Goal: Task Accomplishment & Management: Use online tool/utility

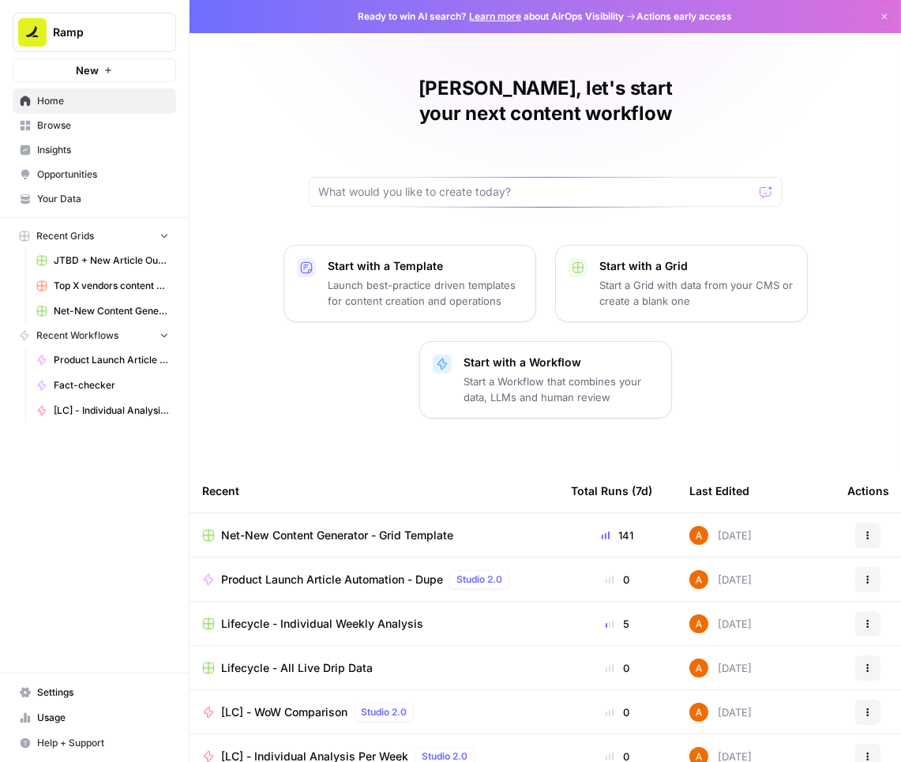
click at [328, 527] on span "Net-New Content Generator - Grid Template" at bounding box center [337, 535] width 232 height 16
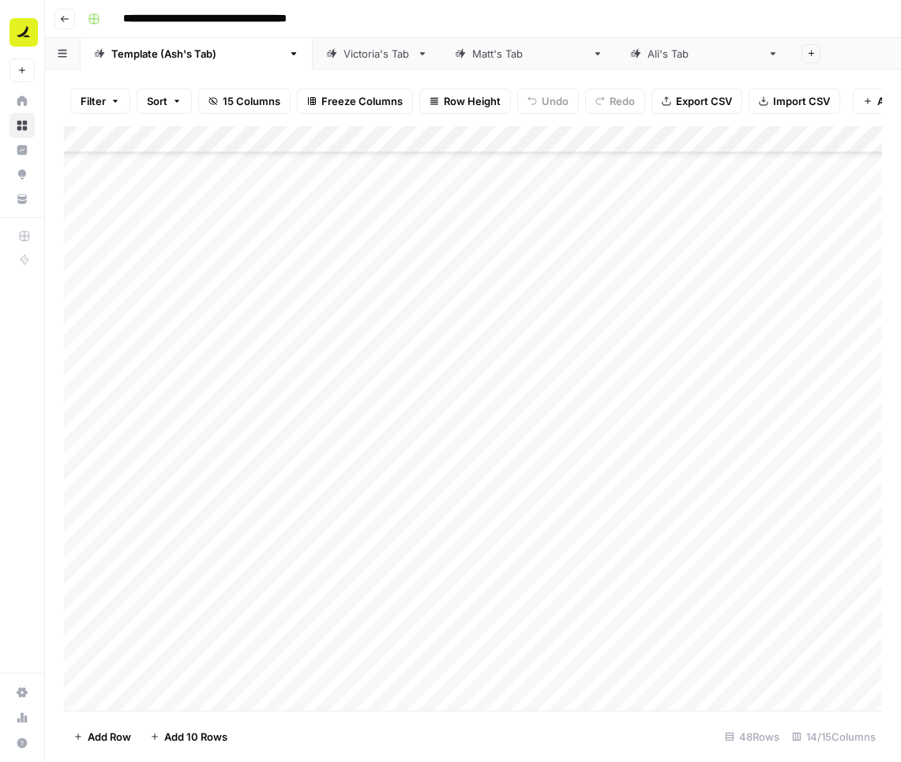
scroll to position [755, 0]
click at [178, 743] on span "Add 10 Rows" at bounding box center [195, 737] width 63 height 16
click at [168, 395] on div "Add Column" at bounding box center [473, 418] width 818 height 585
click at [170, 425] on div "Add Column" at bounding box center [473, 418] width 818 height 585
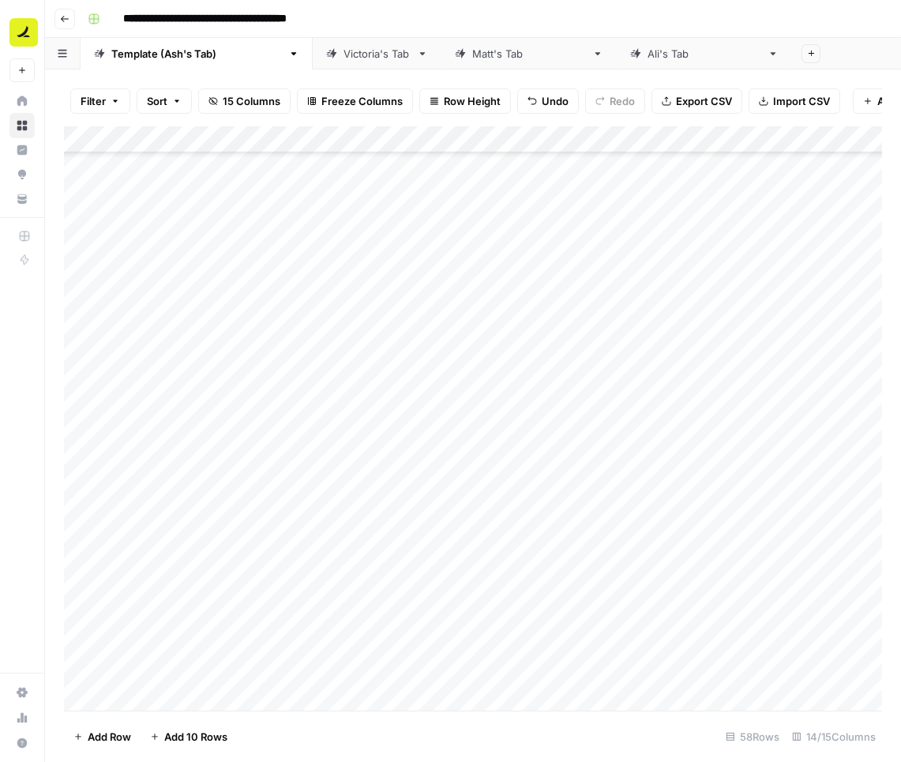
click at [200, 427] on div "Add Column" at bounding box center [473, 418] width 818 height 585
drag, startPoint x: 200, startPoint y: 427, endPoint x: 230, endPoint y: 427, distance: 30.0
click at [230, 427] on textarea "**********" at bounding box center [244, 431] width 253 height 22
type textarea "**********"
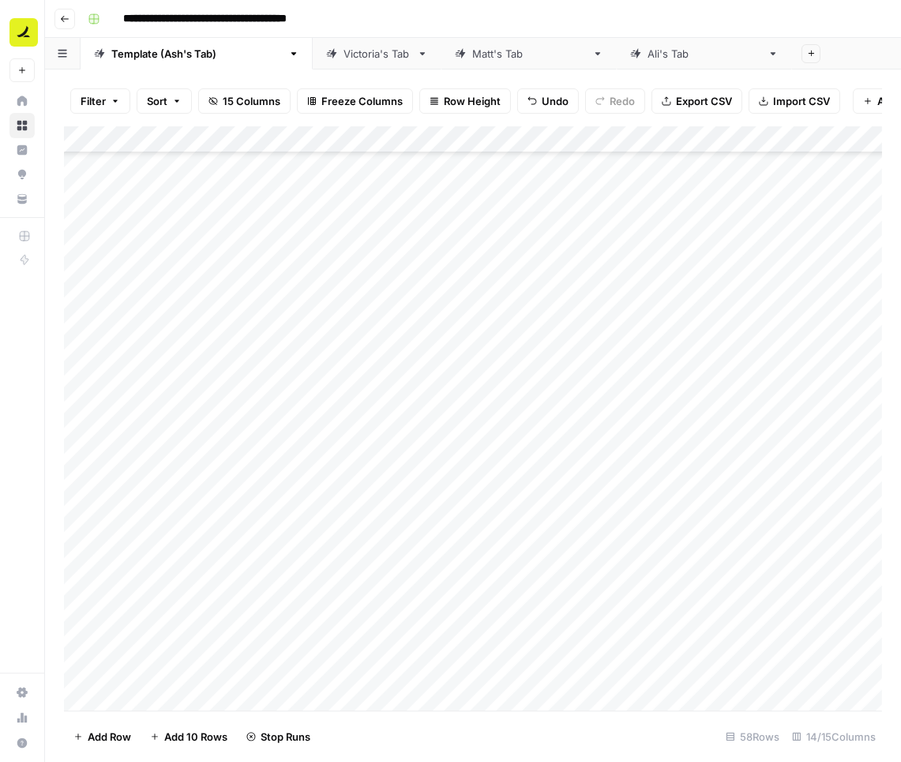
click at [170, 395] on div "Add Column" at bounding box center [473, 418] width 818 height 585
click at [223, 401] on div "Add Column" at bounding box center [473, 418] width 818 height 585
click at [223, 401] on textarea "**********" at bounding box center [244, 404] width 253 height 22
type textarea "**********"
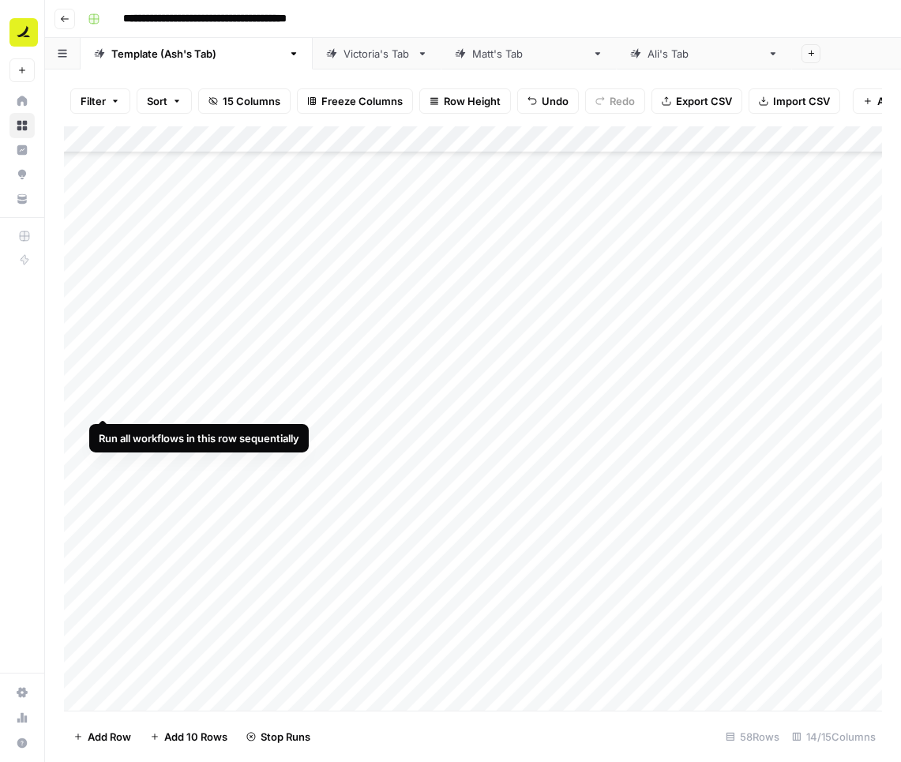
click at [102, 402] on div "Add Column" at bounding box center [473, 418] width 818 height 585
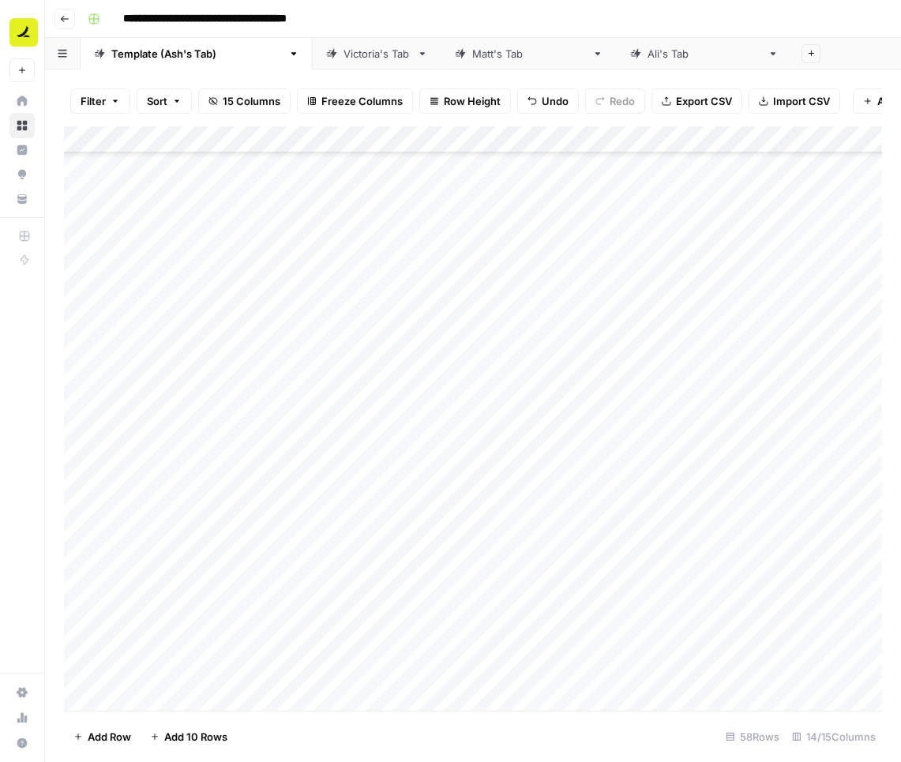
click at [103, 432] on div "Add Column" at bounding box center [473, 418] width 818 height 585
click at [148, 463] on div "Add Column" at bounding box center [473, 418] width 818 height 585
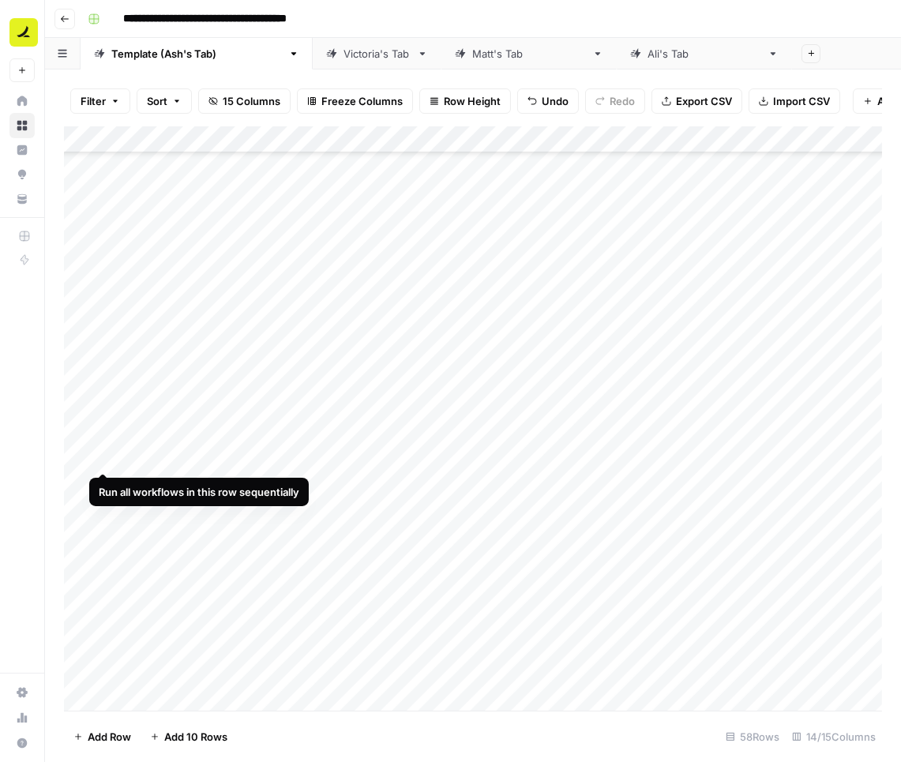
click at [104, 457] on div "Add Column" at bounding box center [473, 418] width 818 height 585
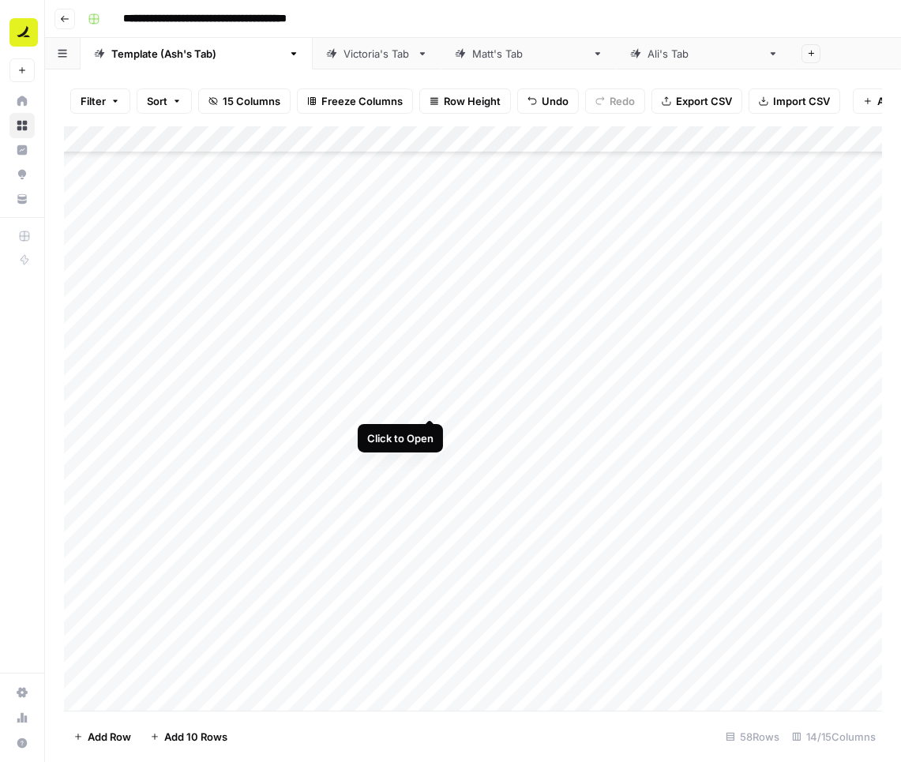
click at [430, 403] on div "Add Column" at bounding box center [473, 418] width 818 height 585
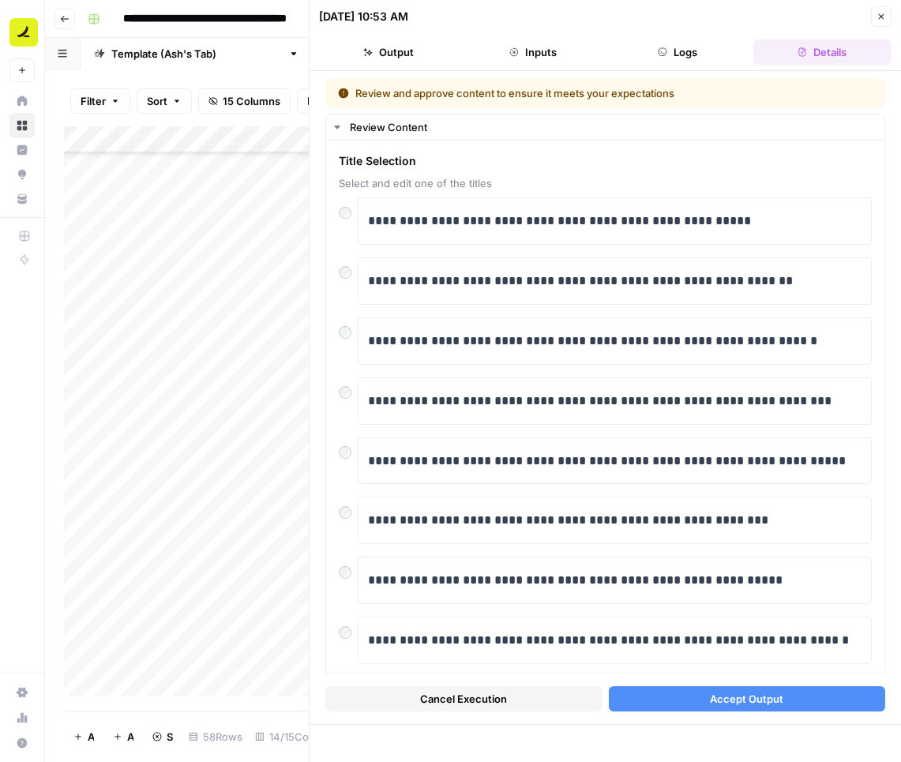
click at [694, 699] on button "Accept Output" at bounding box center [747, 698] width 277 height 25
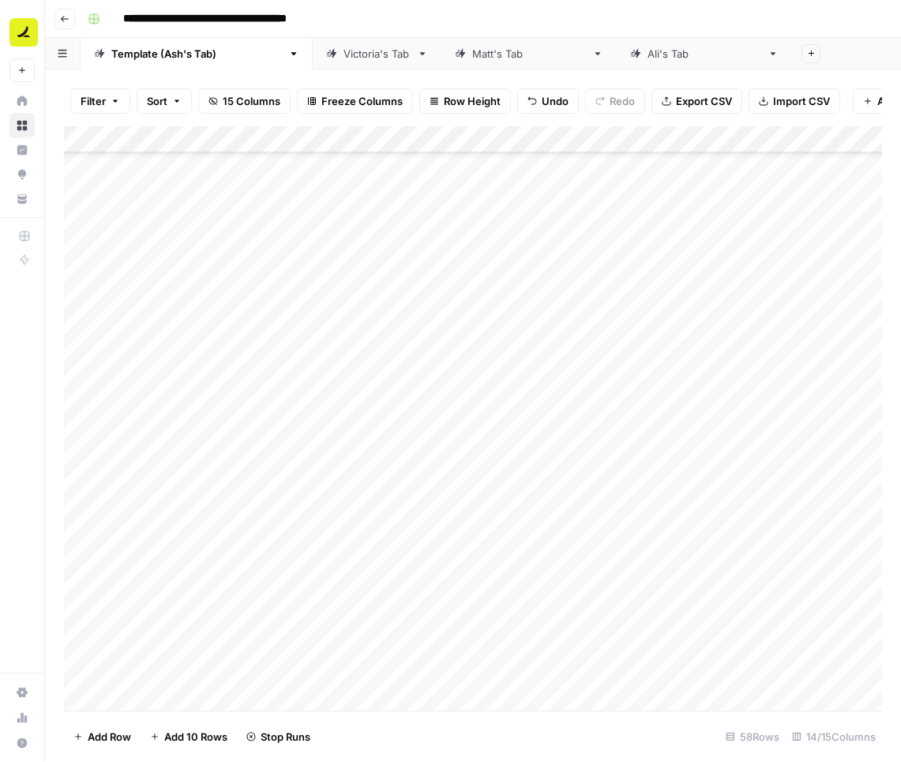
click at [429, 426] on div "Add Column" at bounding box center [473, 418] width 818 height 585
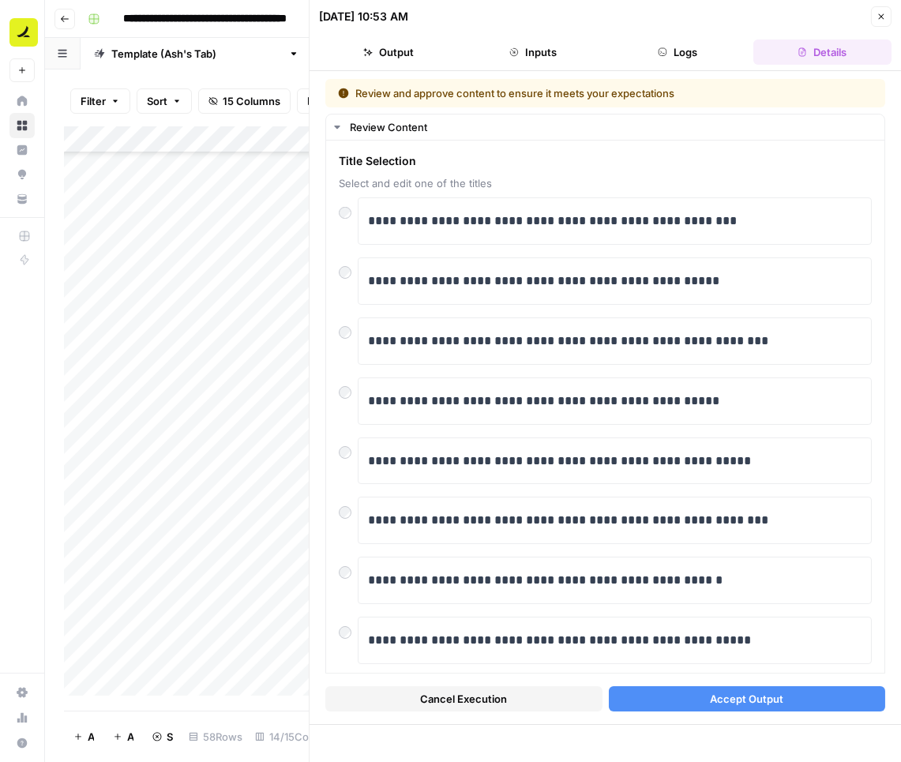
click at [701, 691] on button "Accept Output" at bounding box center [747, 698] width 277 height 25
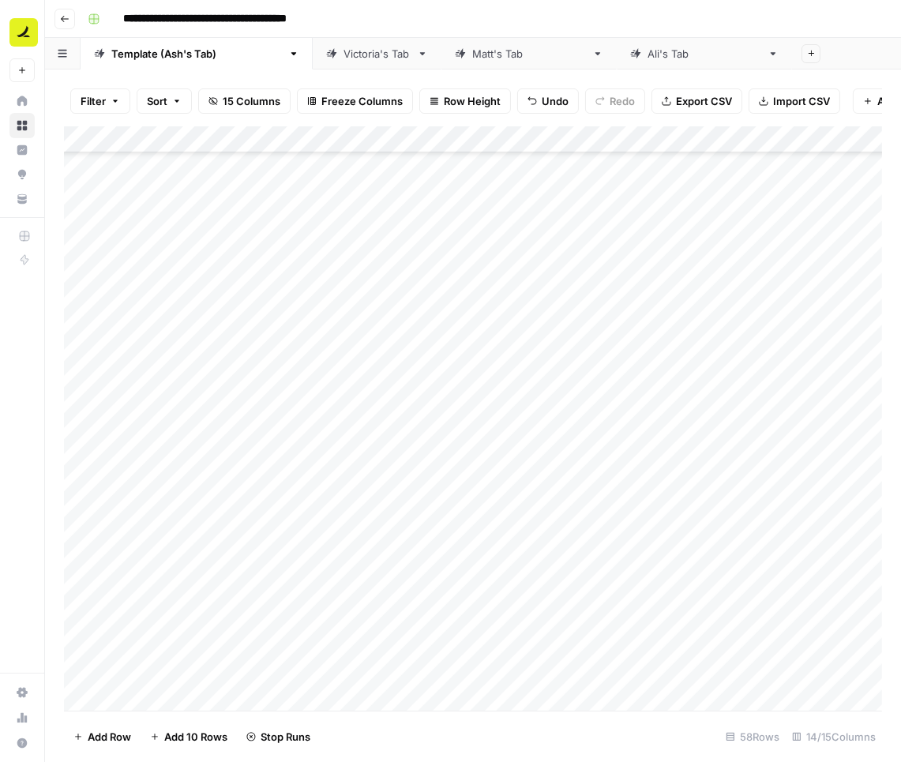
click at [433, 458] on div "Add Column" at bounding box center [473, 418] width 818 height 585
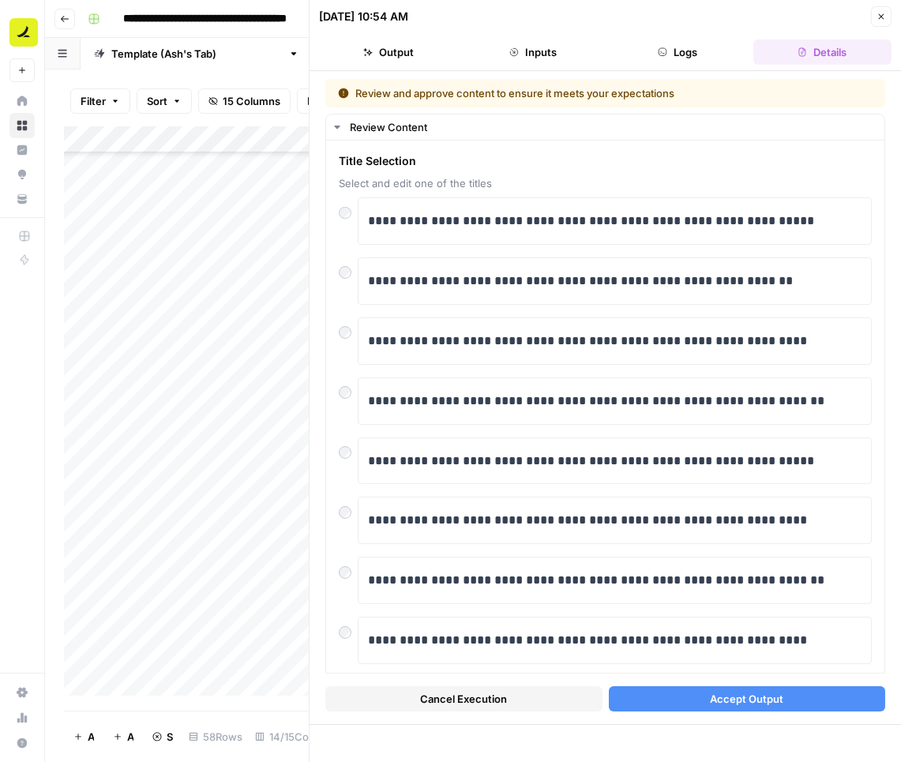
click at [678, 698] on button "Accept Output" at bounding box center [747, 698] width 277 height 25
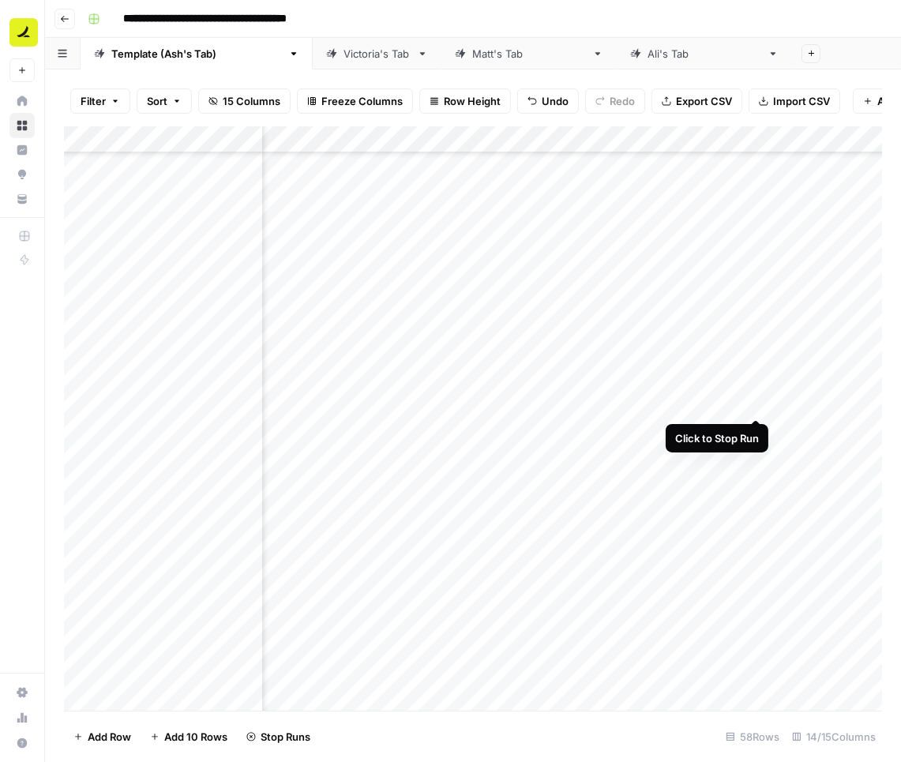
scroll to position [1023, 893]
click at [672, 402] on div "Add Column" at bounding box center [473, 418] width 818 height 585
click at [672, 429] on div "Add Column" at bounding box center [473, 418] width 818 height 585
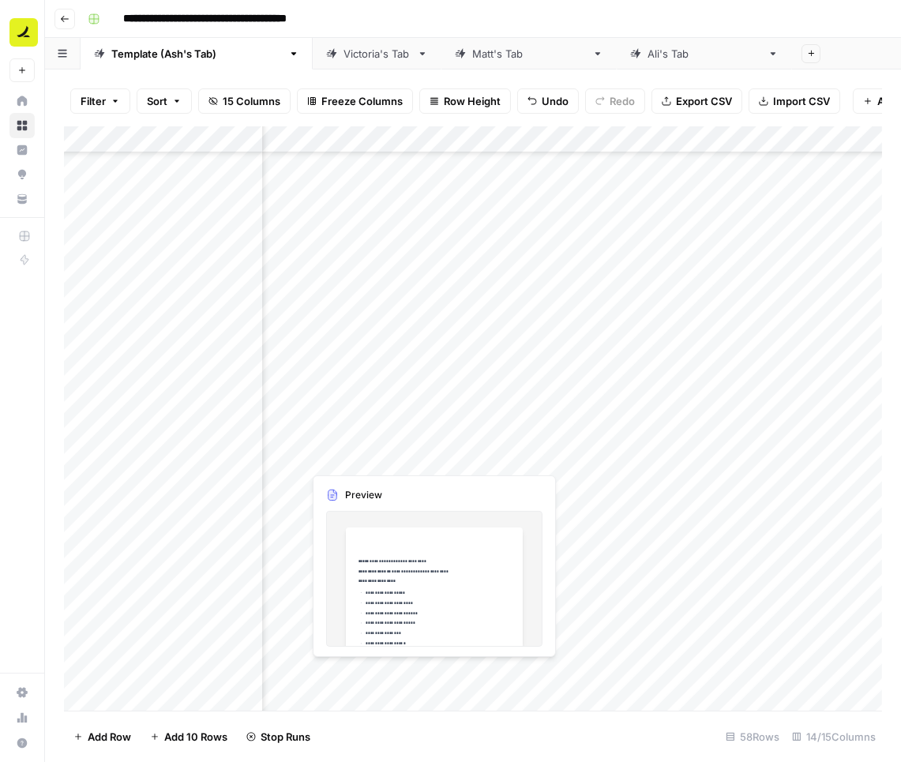
click at [376, 457] on div "Add Column" at bounding box center [473, 418] width 818 height 585
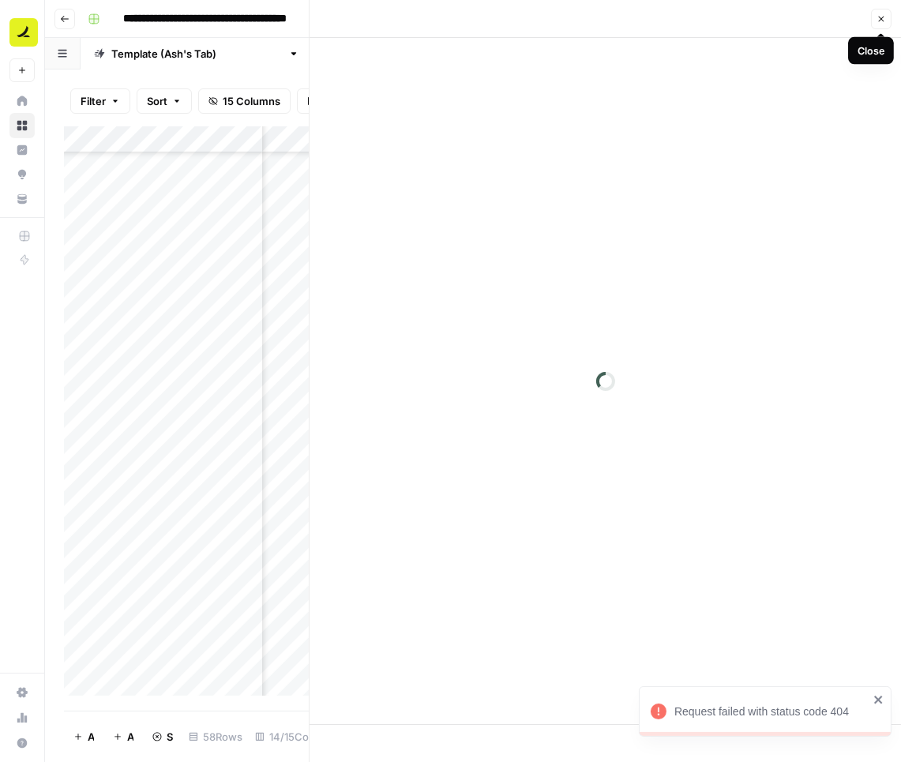
click at [877, 22] on icon "button" at bounding box center [880, 18] width 9 height 9
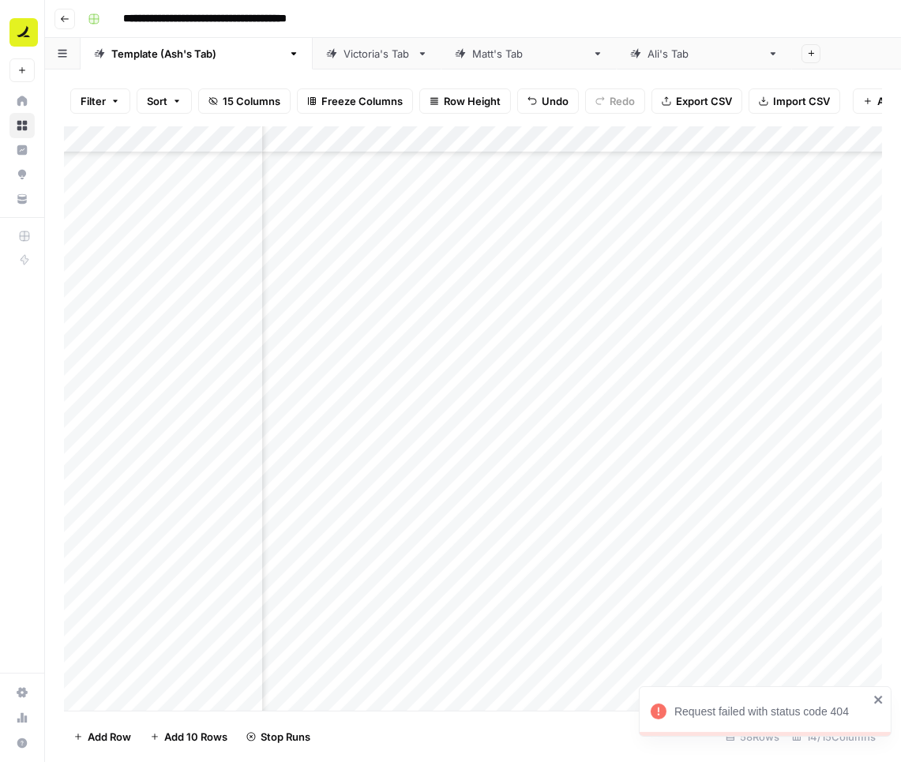
scroll to position [1023, 152]
click at [584, 457] on div "Add Column" at bounding box center [473, 418] width 818 height 585
click at [507, 458] on div "Add Column" at bounding box center [473, 418] width 818 height 585
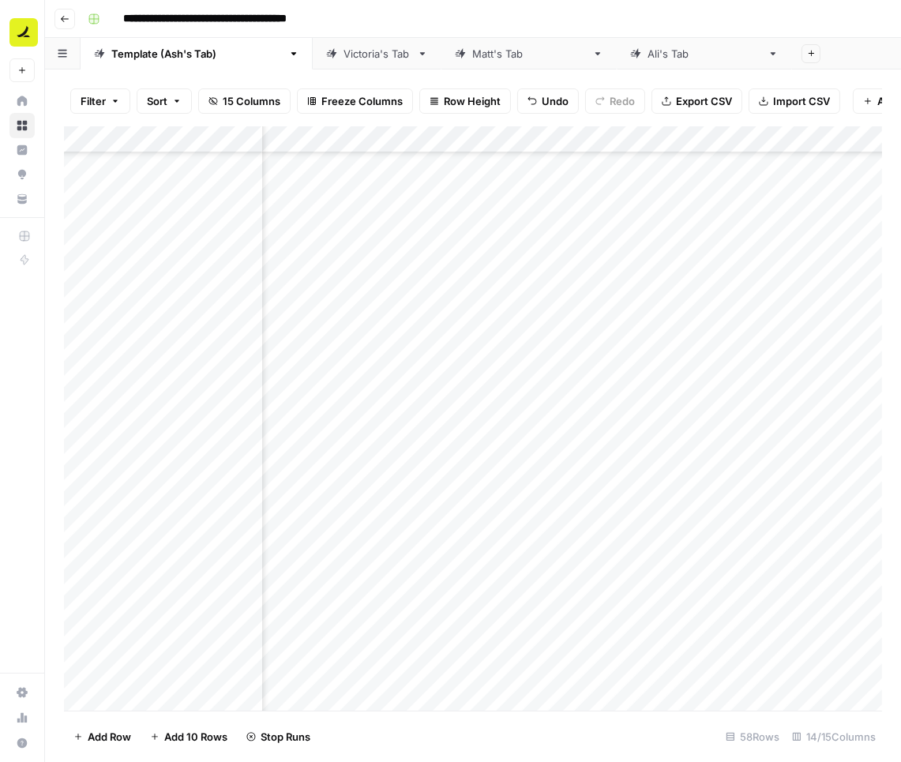
click at [527, 401] on div "Add Column" at bounding box center [473, 418] width 818 height 585
click at [529, 432] on div "Add Column" at bounding box center [473, 418] width 818 height 585
click at [530, 406] on div "Add Column" at bounding box center [473, 418] width 818 height 585
click at [583, 458] on div "Add Column" at bounding box center [473, 418] width 818 height 585
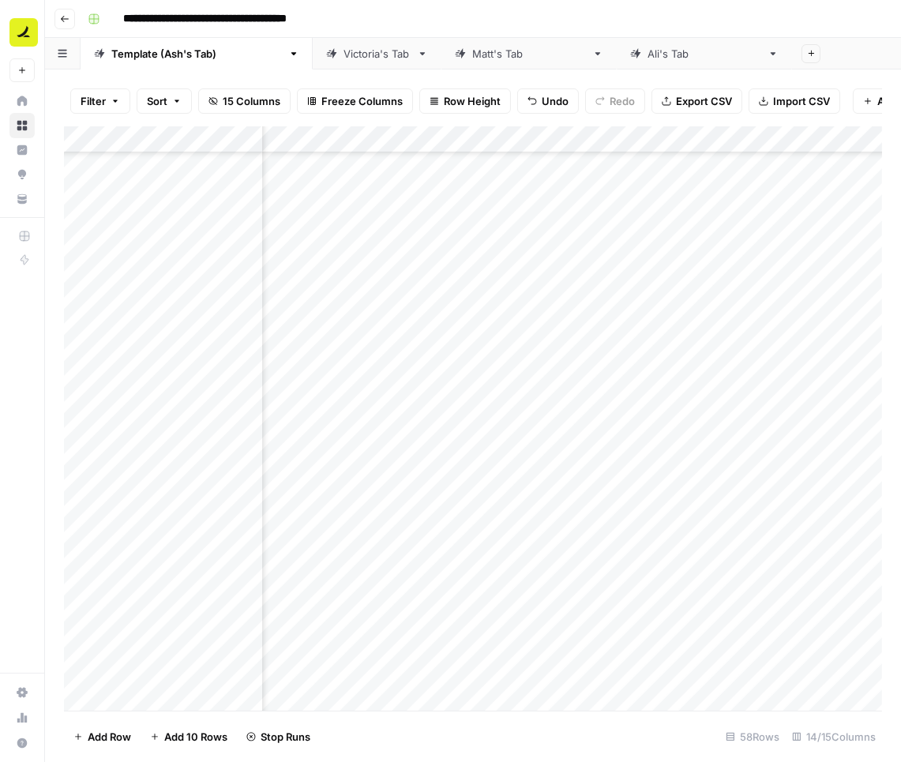
scroll to position [1023, 527]
click at [187, 483] on div "Add Column" at bounding box center [473, 418] width 818 height 585
click at [144, 515] on div "Add Column" at bounding box center [473, 418] width 818 height 585
click at [171, 510] on div "Add Column" at bounding box center [473, 418] width 818 height 585
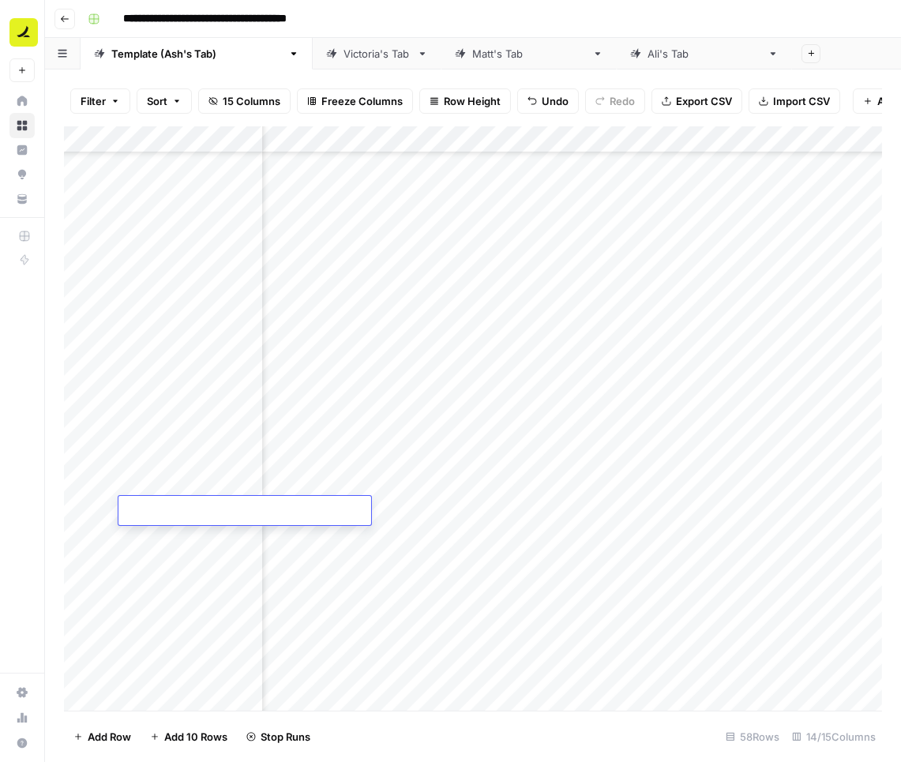
click at [171, 510] on textarea at bounding box center [244, 511] width 253 height 22
type textarea "**********"
click at [174, 537] on div "Add Column" at bounding box center [473, 418] width 818 height 585
type textarea "**********"
click at [180, 608] on div "Add Column" at bounding box center [473, 418] width 818 height 585
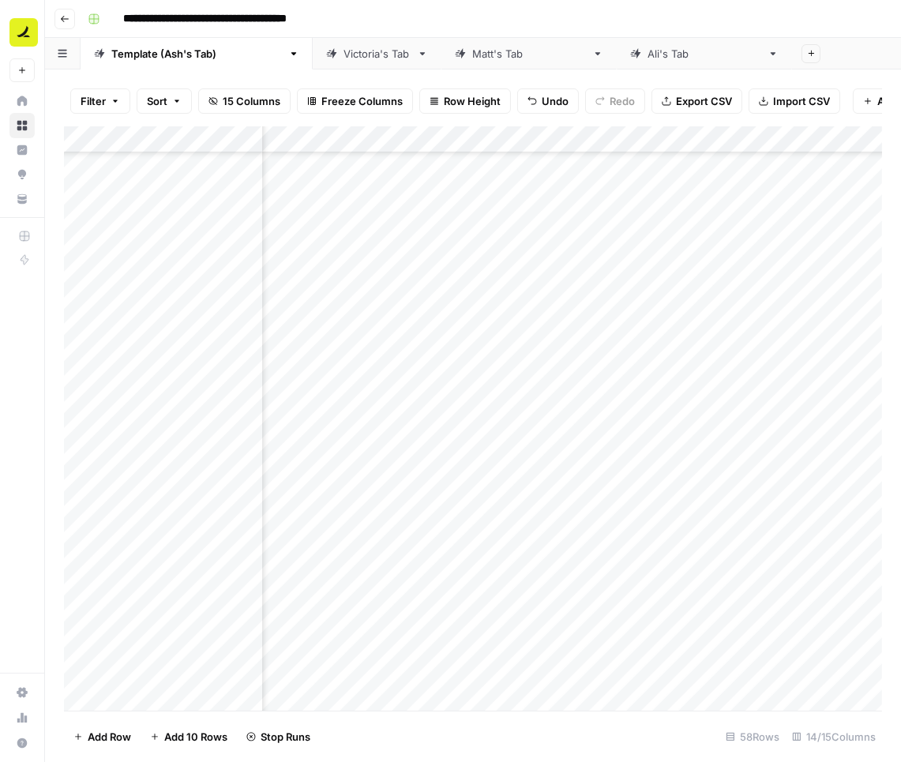
click at [184, 560] on div "Add Column" at bounding box center [473, 418] width 818 height 585
click at [636, 401] on div "Add Column" at bounding box center [473, 418] width 818 height 585
click at [638, 427] on div "Add Column" at bounding box center [473, 418] width 818 height 585
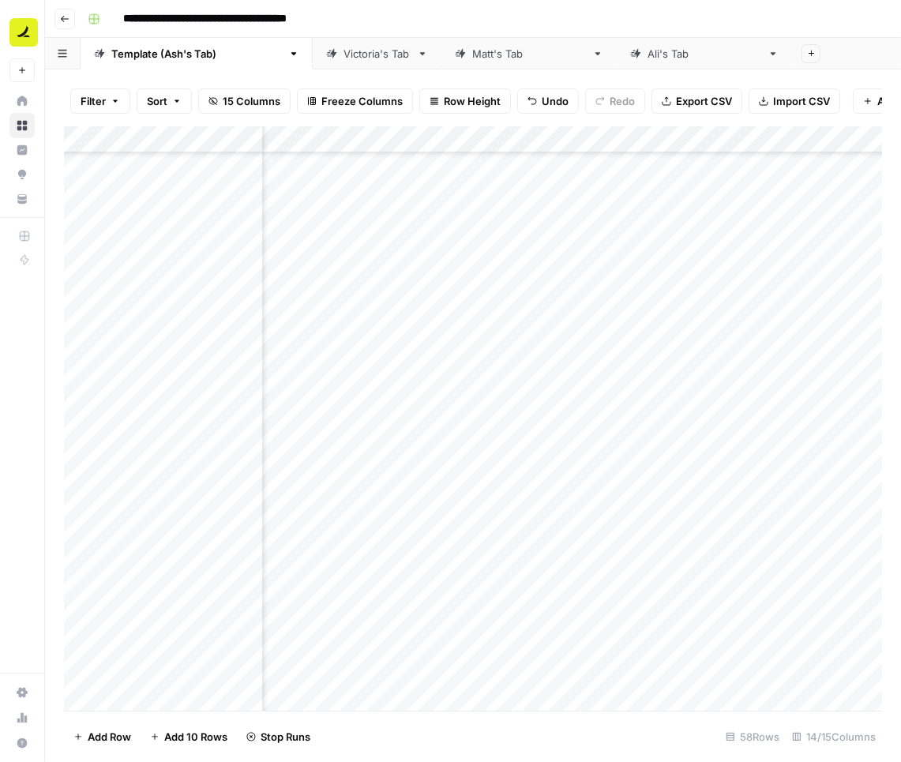
click at [161, 597] on div "Add Column" at bounding box center [473, 418] width 818 height 585
click at [173, 619] on div "Add Column" at bounding box center [473, 418] width 818 height 585
click at [191, 736] on span "Add 10 Rows" at bounding box center [195, 737] width 63 height 16
click at [167, 384] on div "Add Column" at bounding box center [473, 418] width 818 height 585
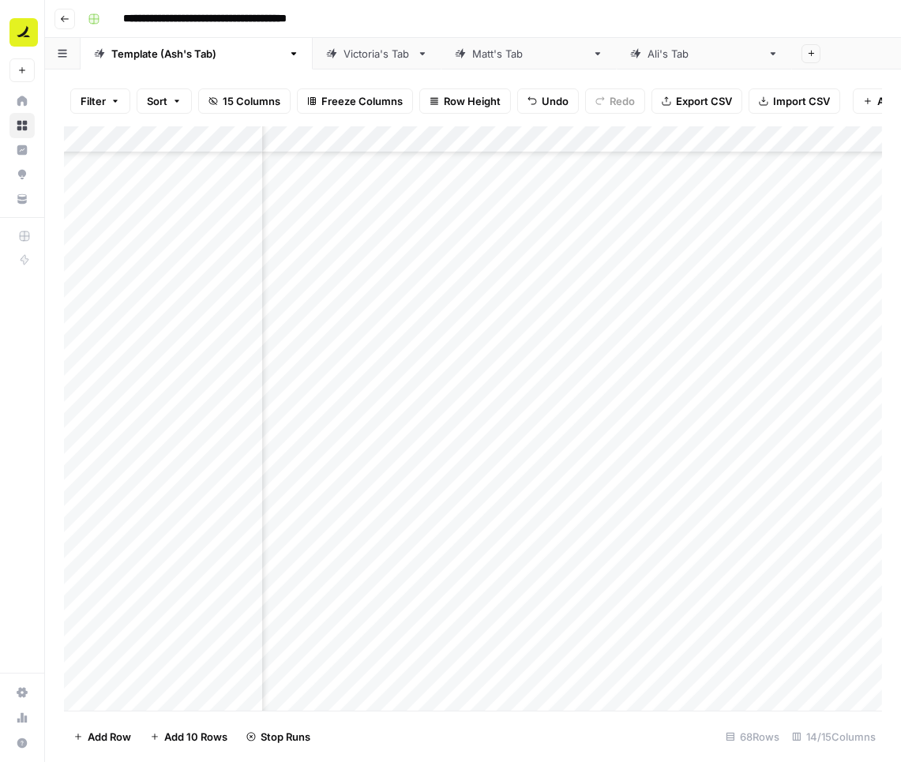
click at [165, 405] on div "Add Column" at bounding box center [473, 418] width 818 height 585
click at [182, 440] on div "Add Column" at bounding box center [473, 418] width 818 height 585
click at [192, 463] on div "Add Column" at bounding box center [473, 418] width 818 height 585
click at [566, 231] on div "Add Column" at bounding box center [473, 418] width 818 height 585
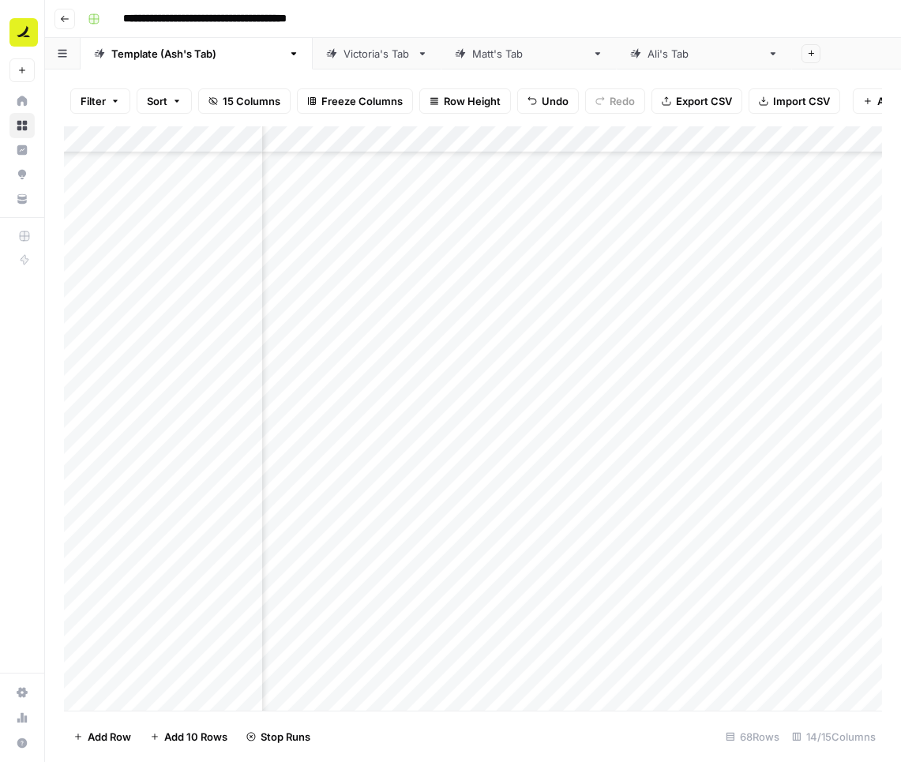
click at [566, 260] on div "Add Column" at bounding box center [473, 418] width 818 height 585
click at [494, 287] on div "Add Column" at bounding box center [473, 418] width 818 height 585
click at [170, 579] on div "Add Column" at bounding box center [473, 418] width 818 height 585
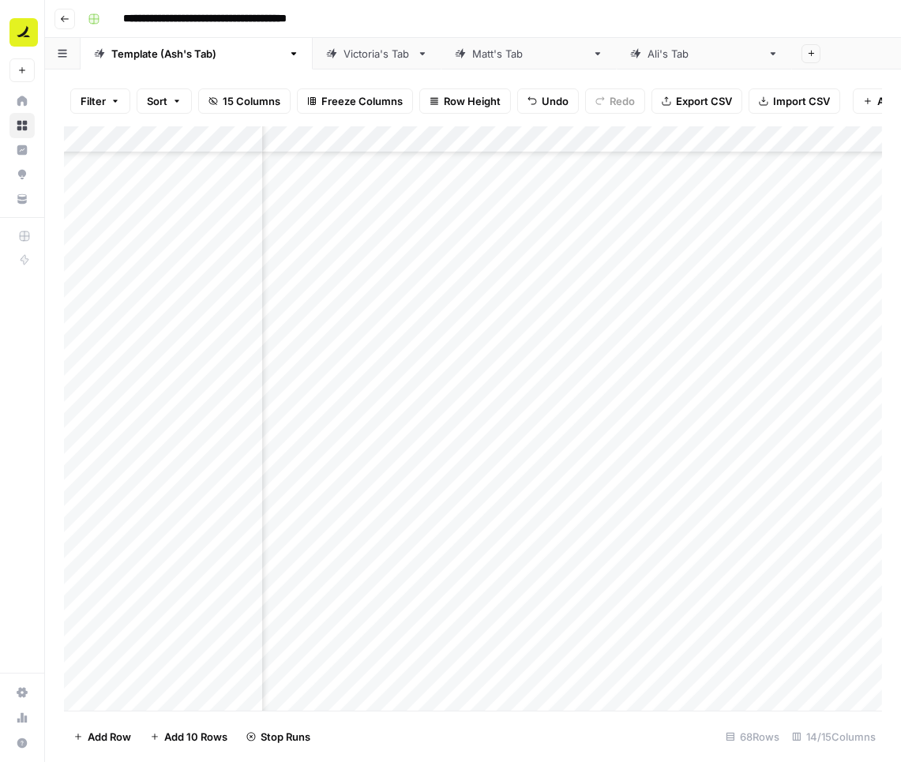
click at [189, 584] on div "Add Column" at bounding box center [473, 418] width 818 height 585
type textarea "**********"
click at [194, 610] on div "Add Column" at bounding box center [473, 418] width 818 height 585
click at [186, 609] on div "Add Column" at bounding box center [473, 418] width 818 height 585
click at [200, 586] on div "Add Column" at bounding box center [473, 418] width 818 height 585
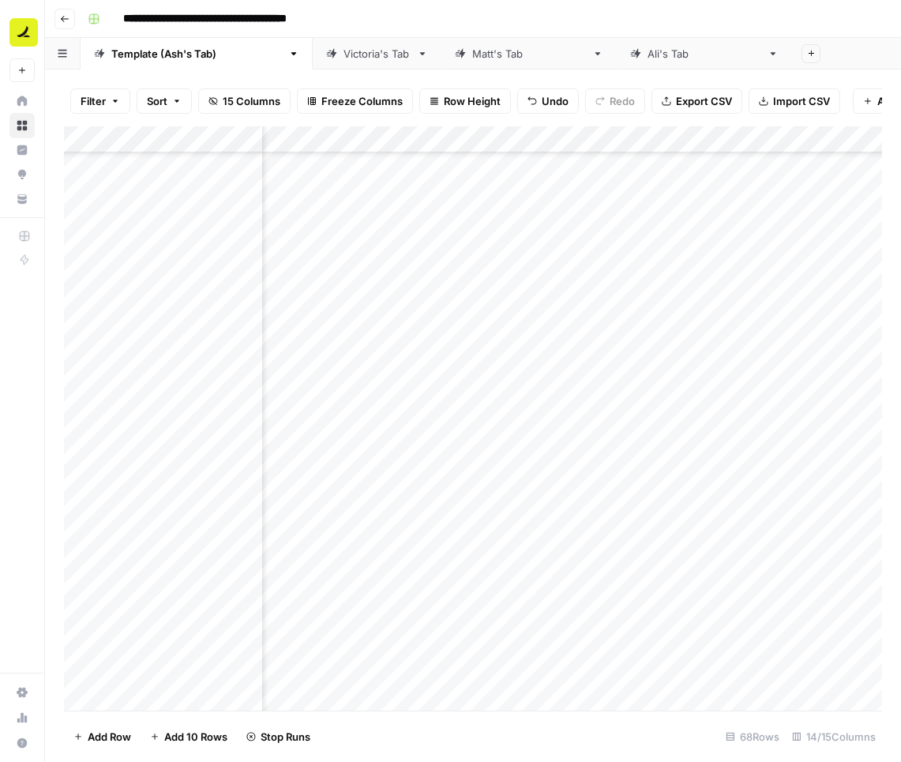
click at [170, 645] on div "Add Column" at bounding box center [473, 418] width 818 height 585
click at [200, 665] on div "Add Column" at bounding box center [473, 418] width 818 height 585
click at [189, 692] on div "Add Column" at bounding box center [473, 418] width 818 height 585
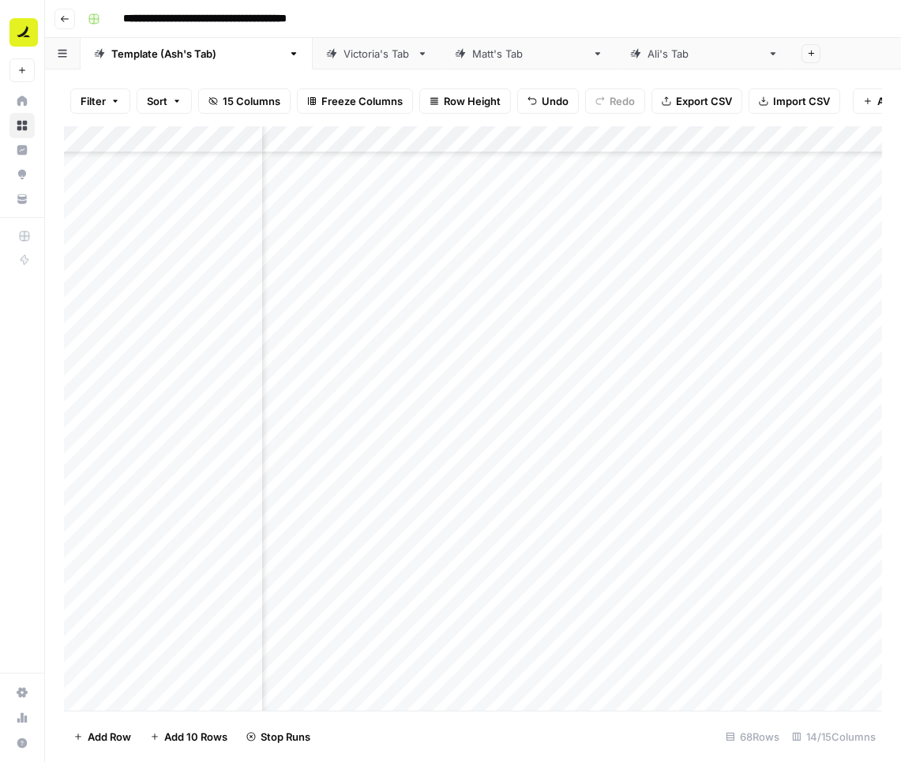
scroll to position [1016, 1099]
click at [444, 411] on div "Add Column" at bounding box center [473, 418] width 818 height 585
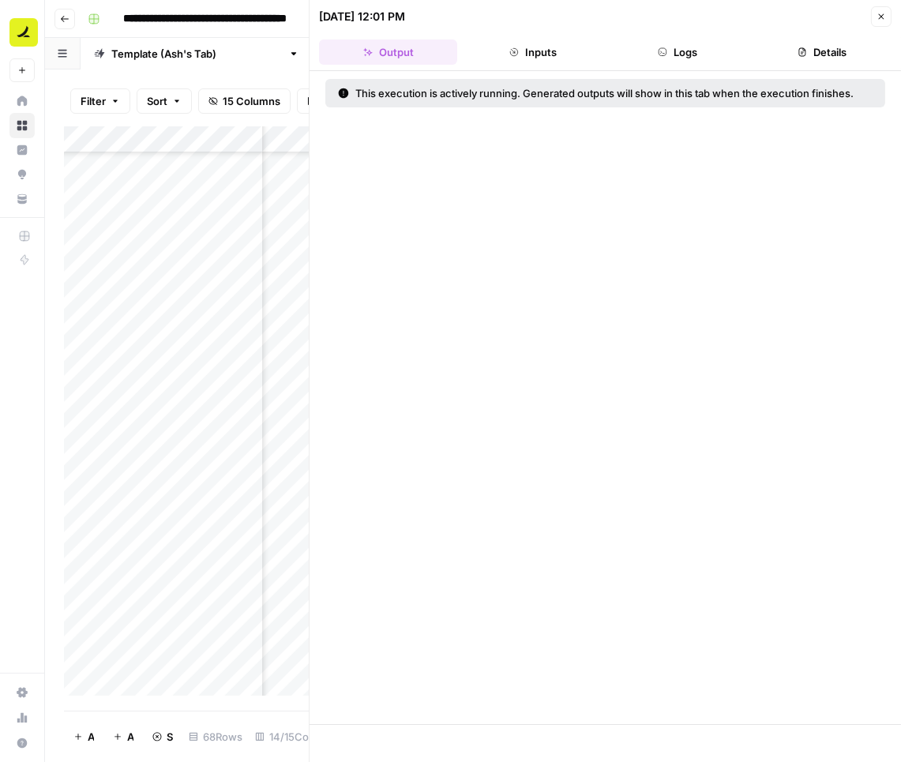
click at [672, 49] on button "Logs" at bounding box center [678, 51] width 138 height 25
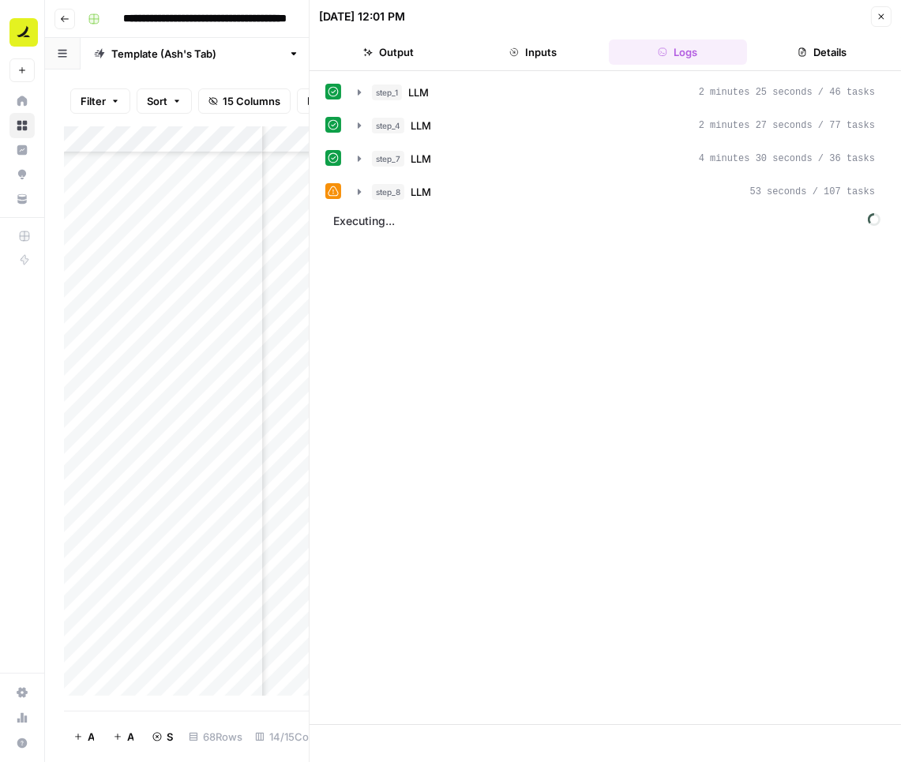
click at [883, 14] on icon "button" at bounding box center [880, 16] width 9 height 9
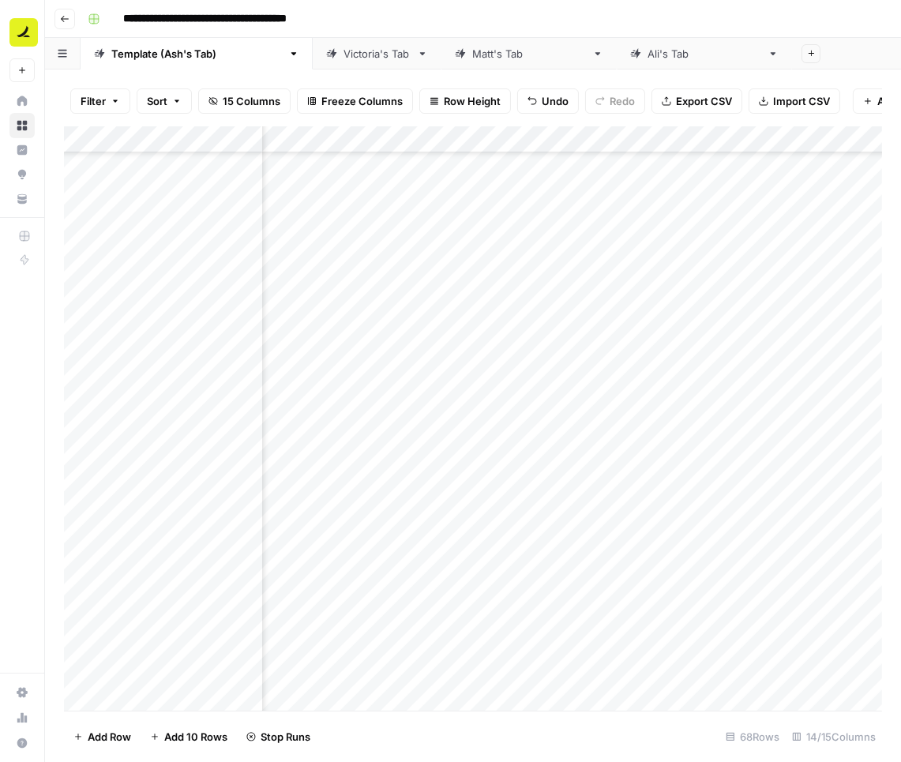
scroll to position [1110, 1352]
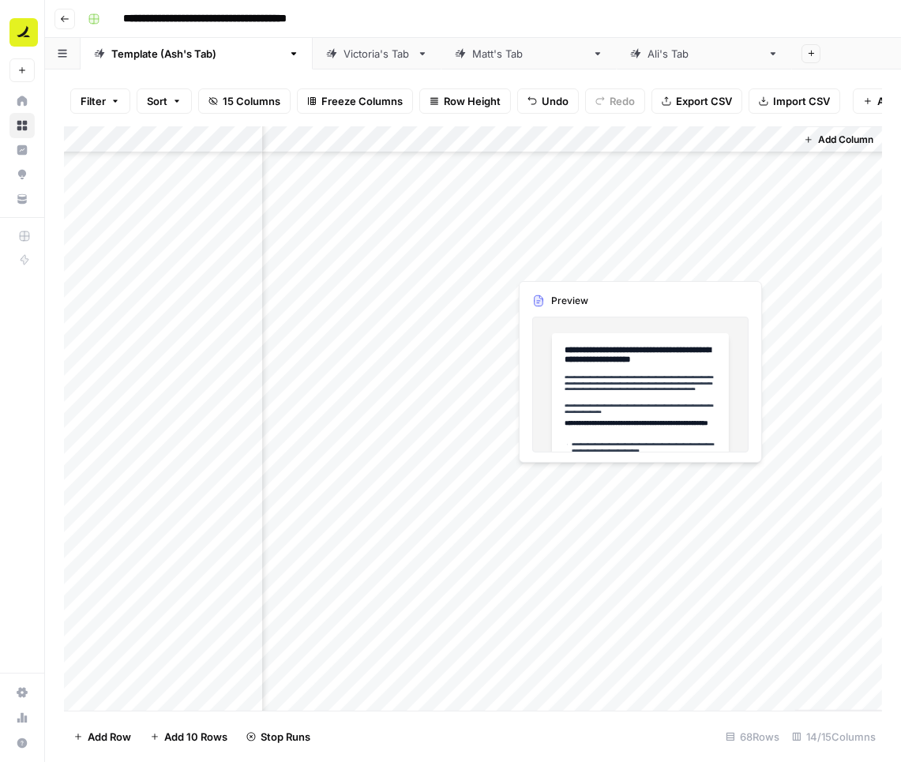
click at [564, 264] on div "Add Column" at bounding box center [473, 418] width 818 height 585
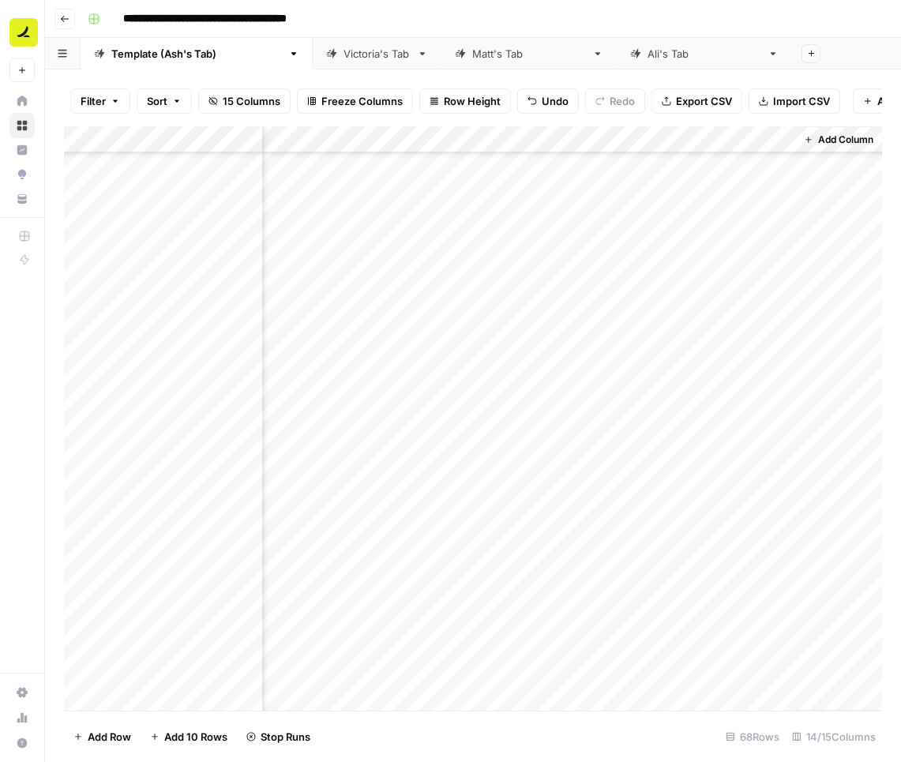
scroll to position [1110, 1352]
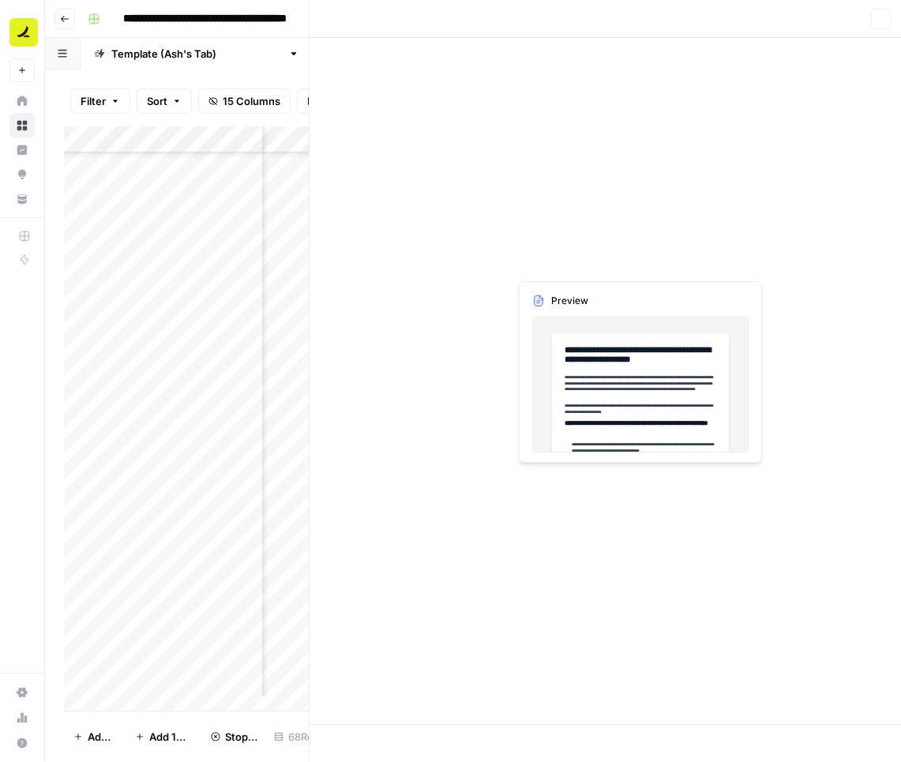
click at [564, 264] on div at bounding box center [580, 262] width 144 height 29
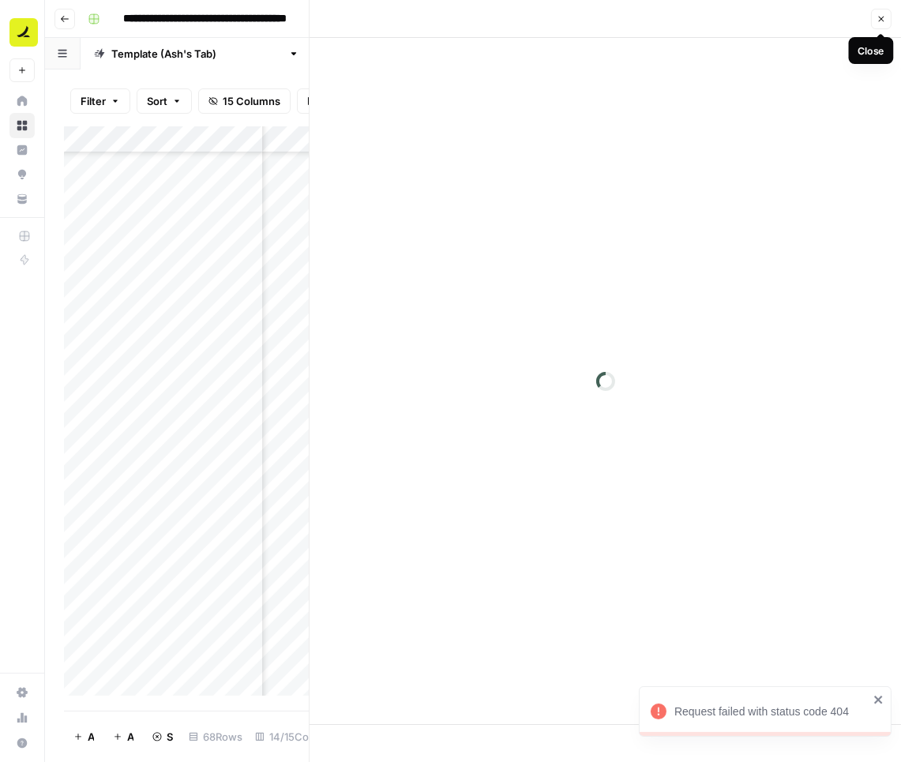
click at [879, 24] on button "Close" at bounding box center [881, 19] width 21 height 21
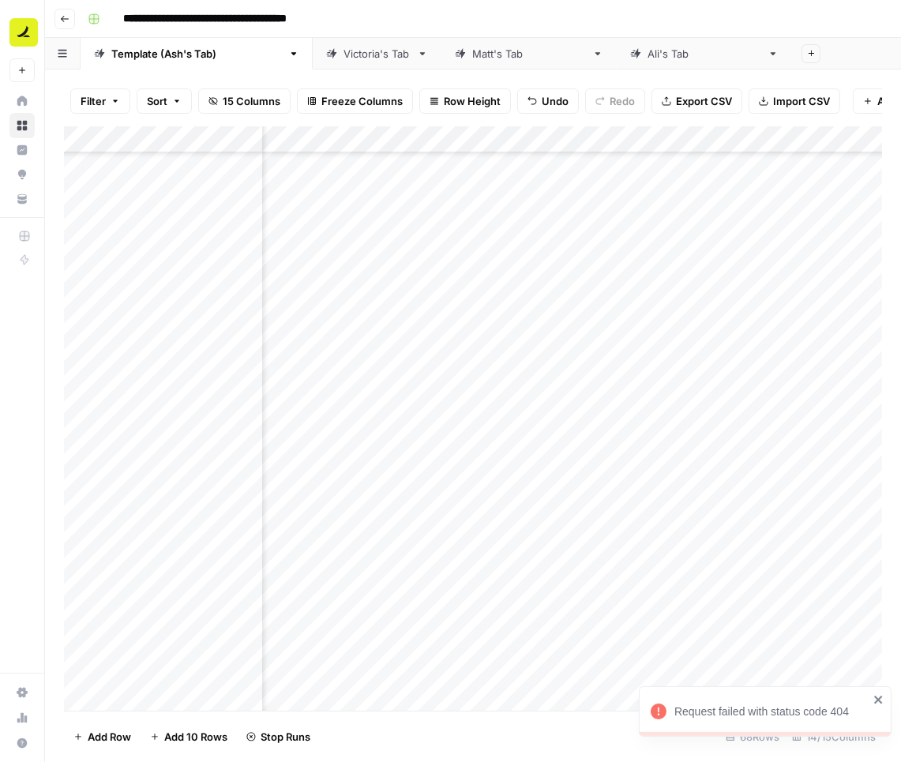
scroll to position [1110, 1106]
click at [436, 316] on div "Add Column" at bounding box center [473, 418] width 818 height 585
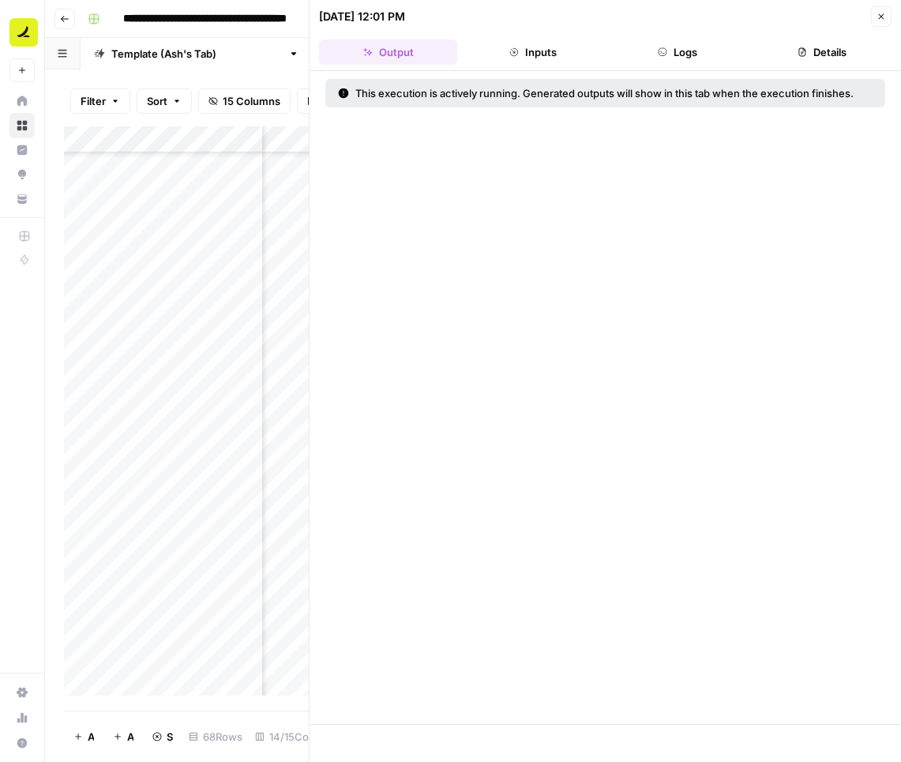
click at [675, 58] on button "Logs" at bounding box center [678, 51] width 138 height 25
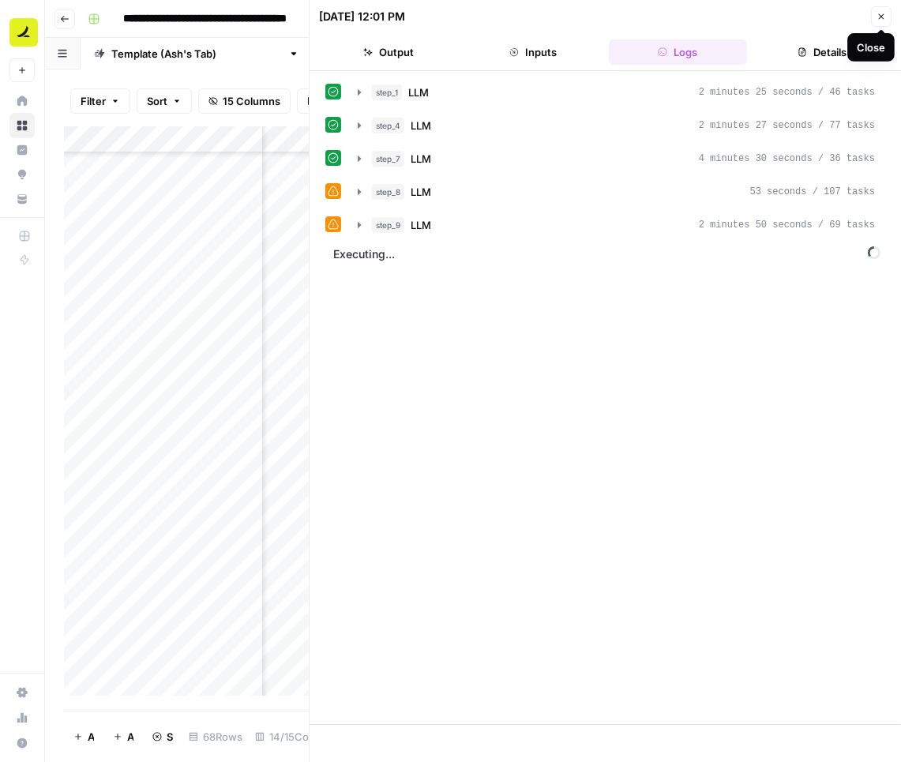
click at [882, 20] on icon "button" at bounding box center [880, 16] width 9 height 9
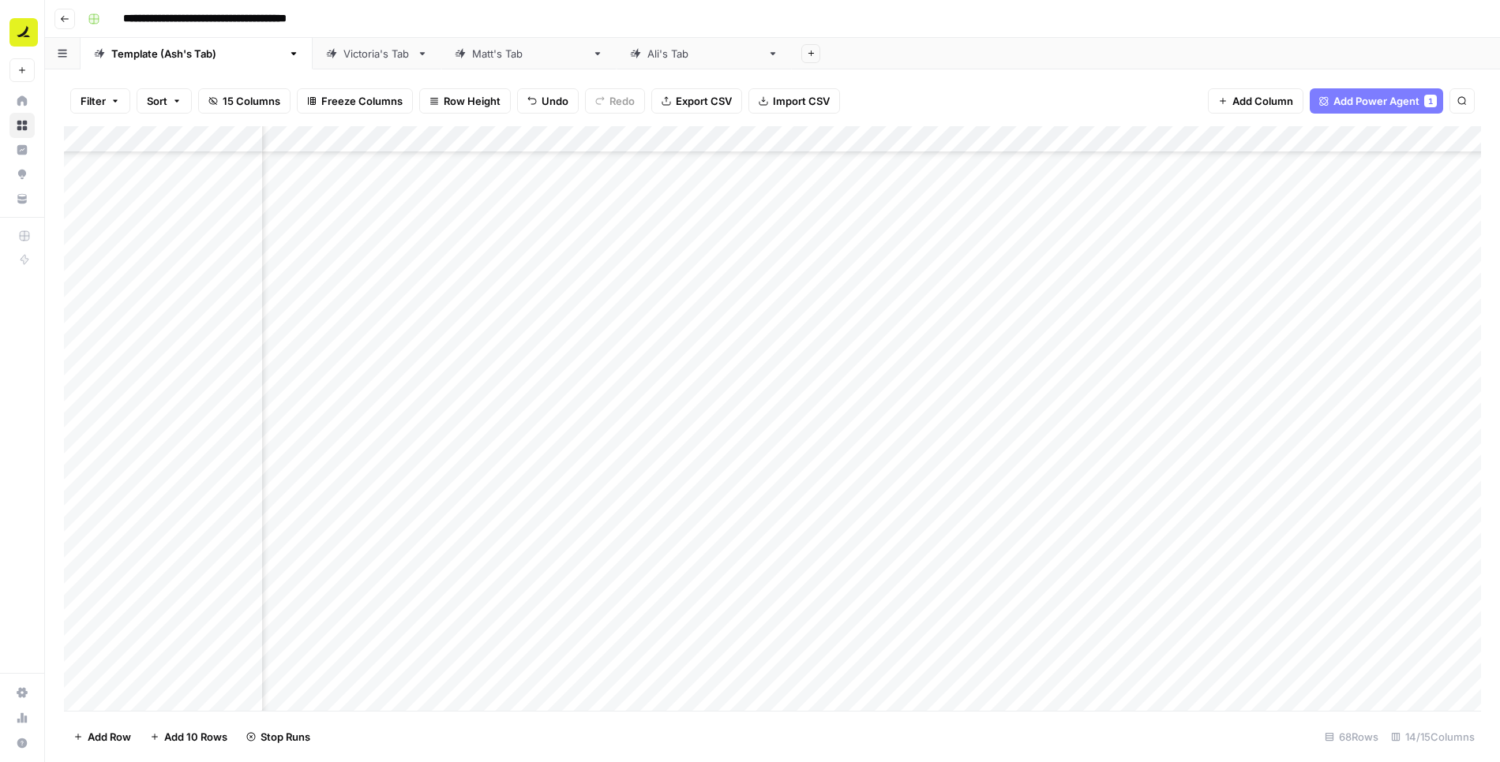
scroll to position [1110, 629]
click at [446, 294] on div "Add Column" at bounding box center [772, 419] width 1417 height 586
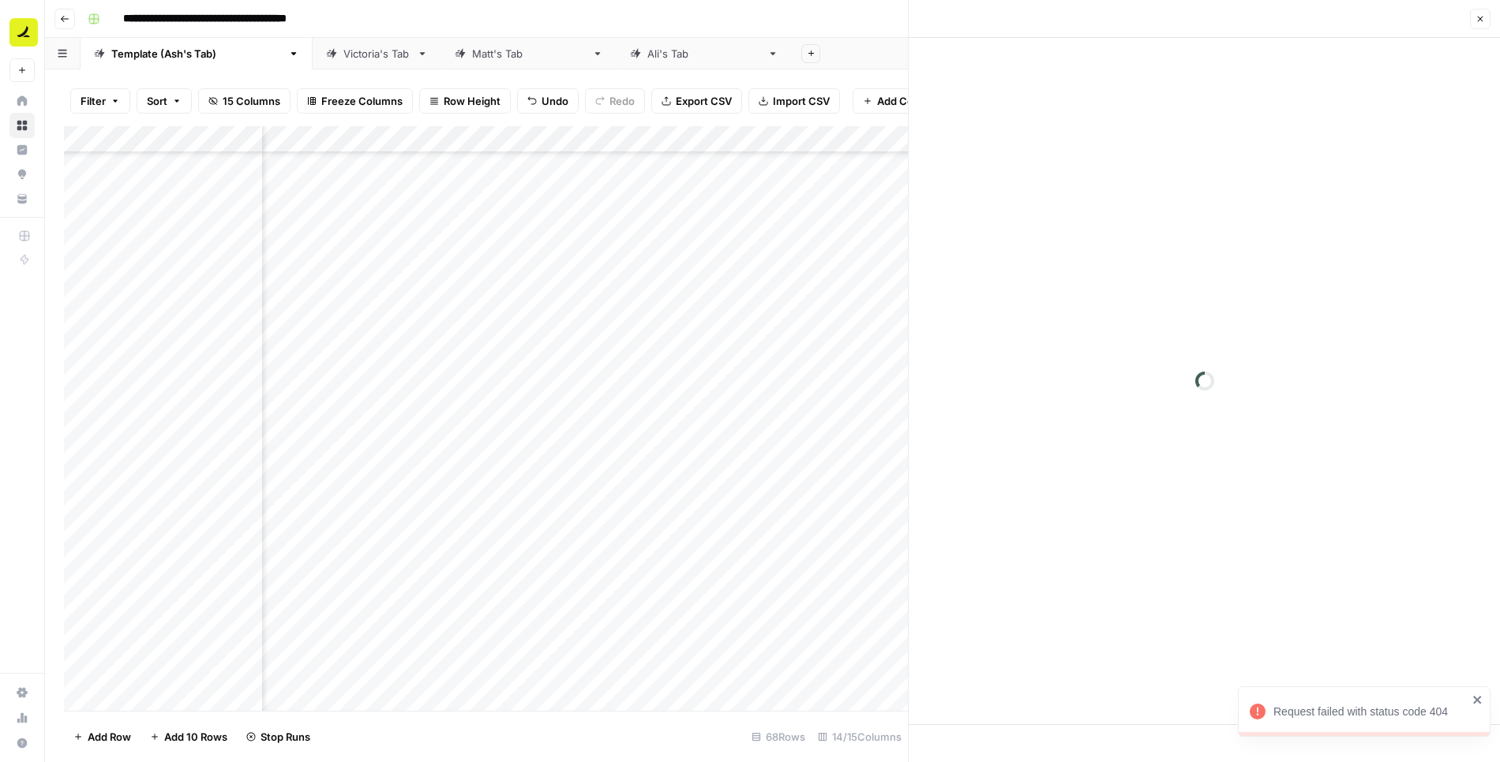
click at [900, 28] on button "Close" at bounding box center [1480, 19] width 21 height 21
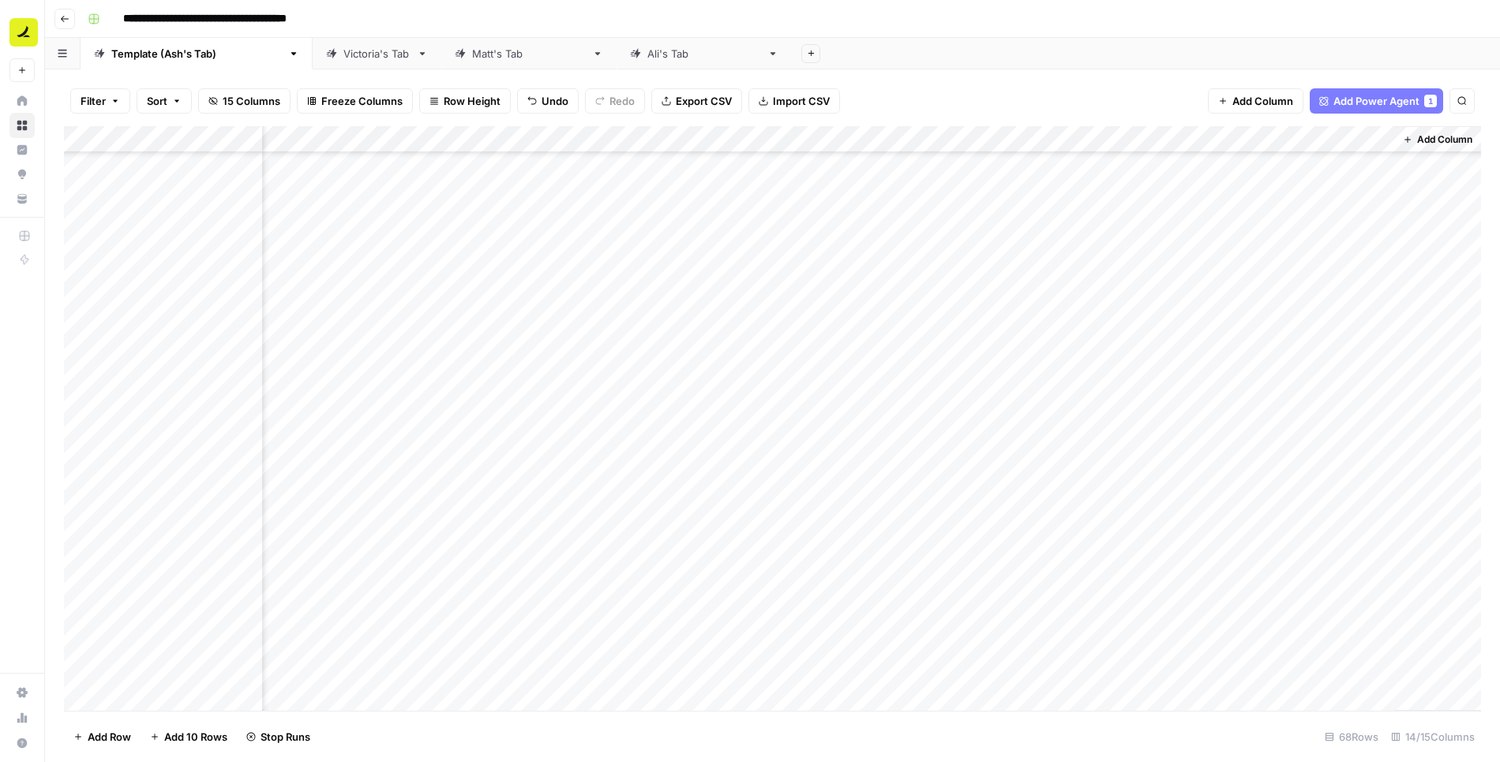
scroll to position [1028, 754]
click at [900, 234] on div "Add Column" at bounding box center [772, 419] width 1417 height 586
click at [105, 234] on div "Add Column" at bounding box center [772, 419] width 1417 height 586
click at [524, 236] on div "Add Column" at bounding box center [772, 419] width 1417 height 586
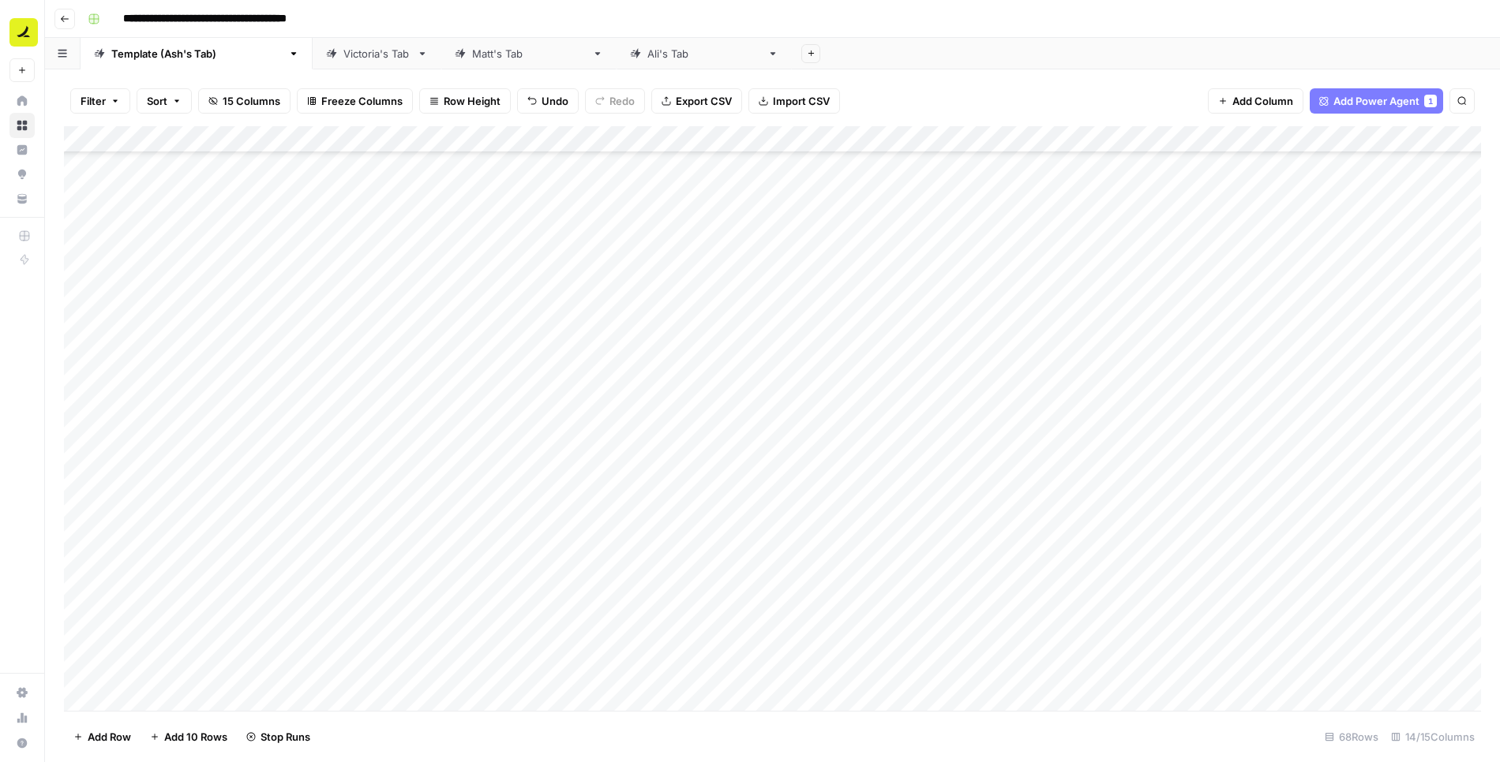
scroll to position [983, 0]
click at [736, 280] on div "Add Column" at bounding box center [772, 419] width 1417 height 586
click at [900, 470] on div "Add Column" at bounding box center [772, 419] width 1417 height 586
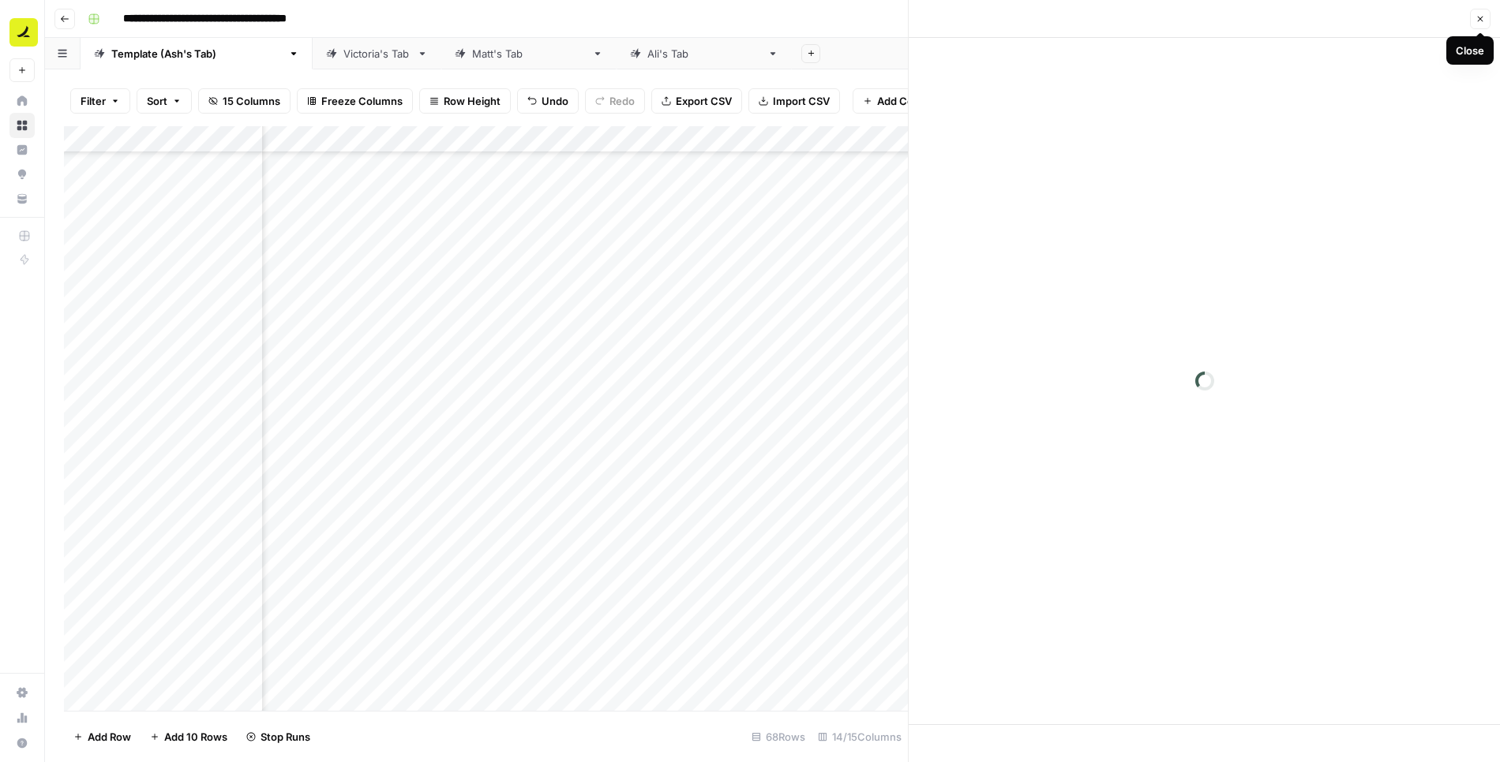
click at [900, 14] on icon "button" at bounding box center [1479, 18] width 9 height 9
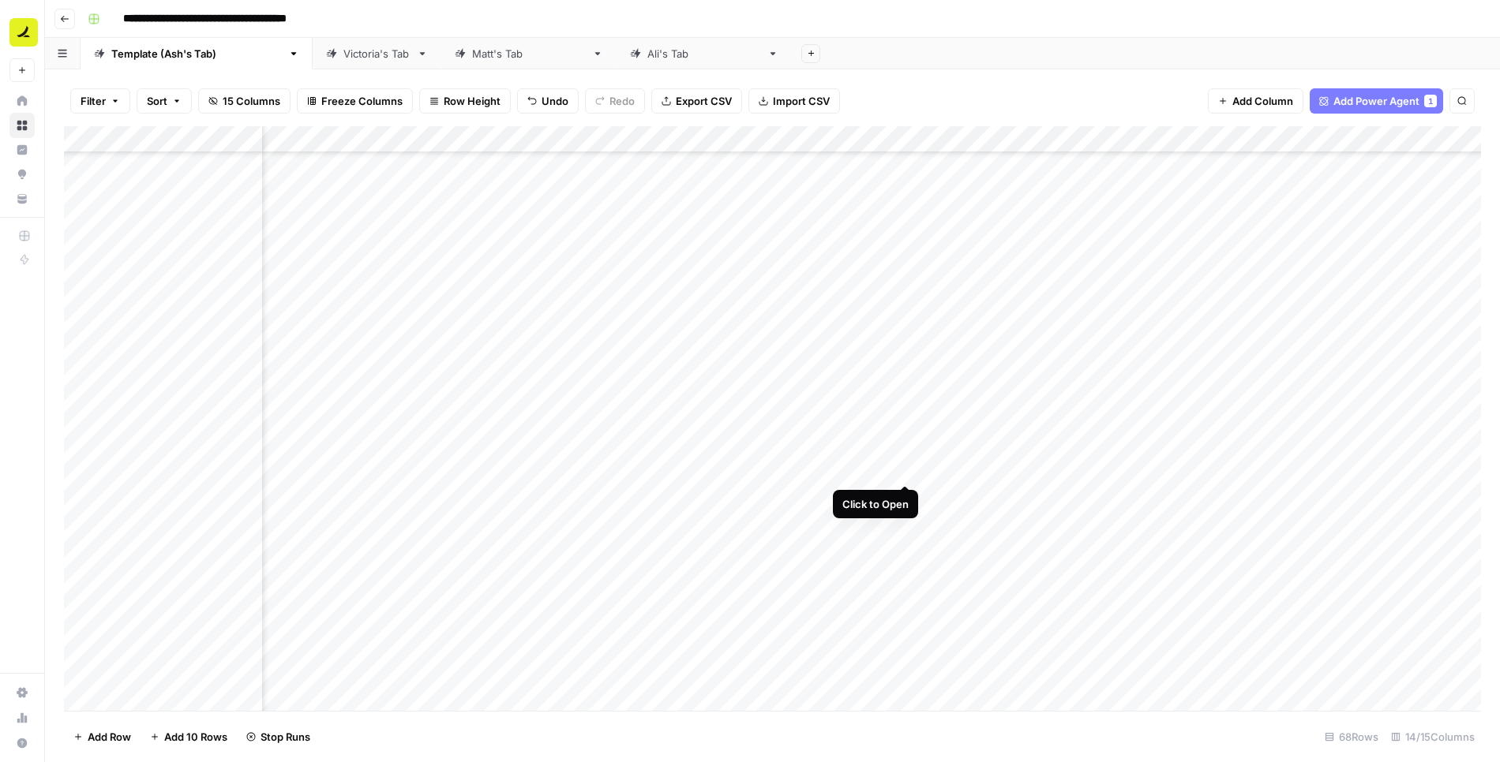
click at [900, 470] on div "Add Column" at bounding box center [772, 419] width 1417 height 586
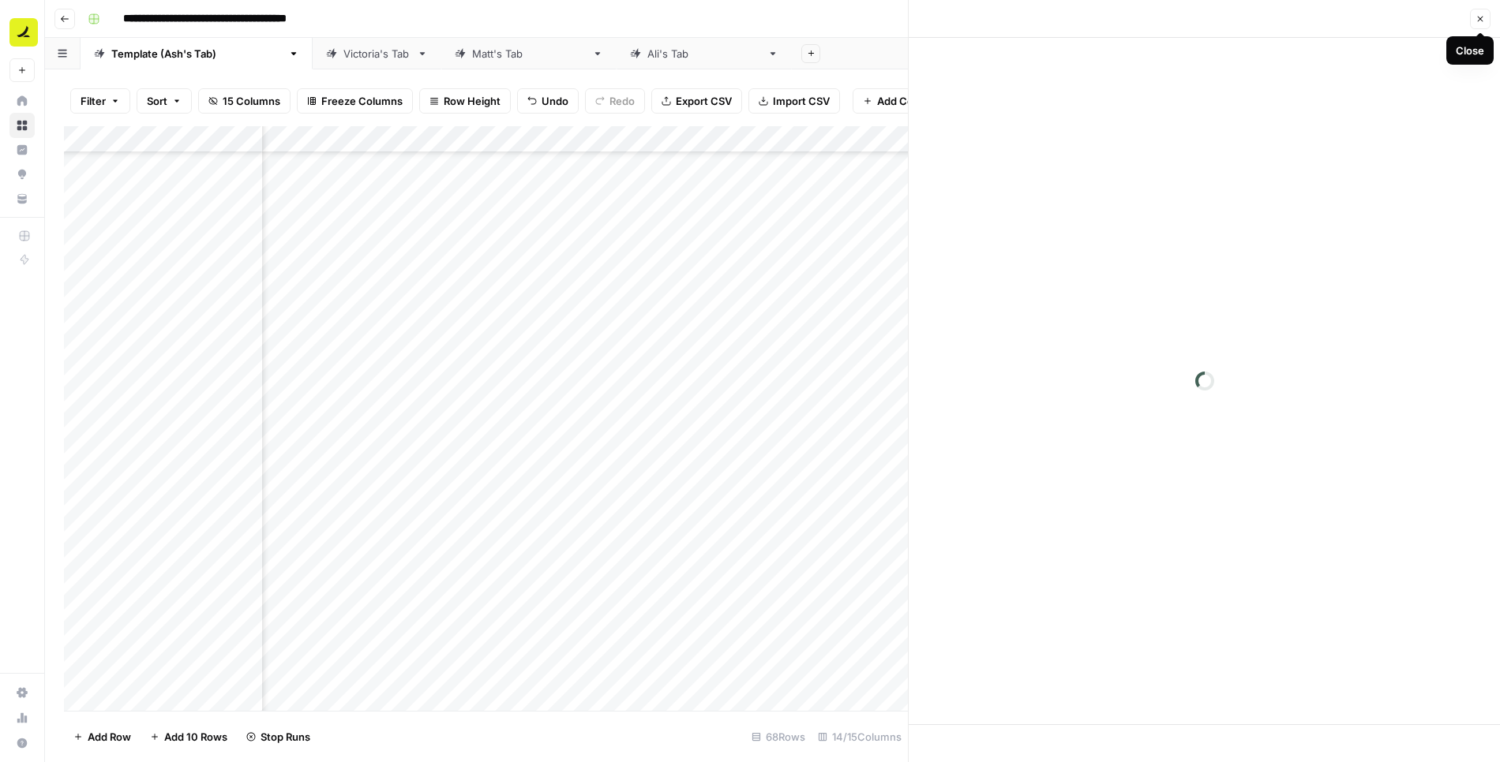
click at [900, 17] on icon "button" at bounding box center [1479, 18] width 9 height 9
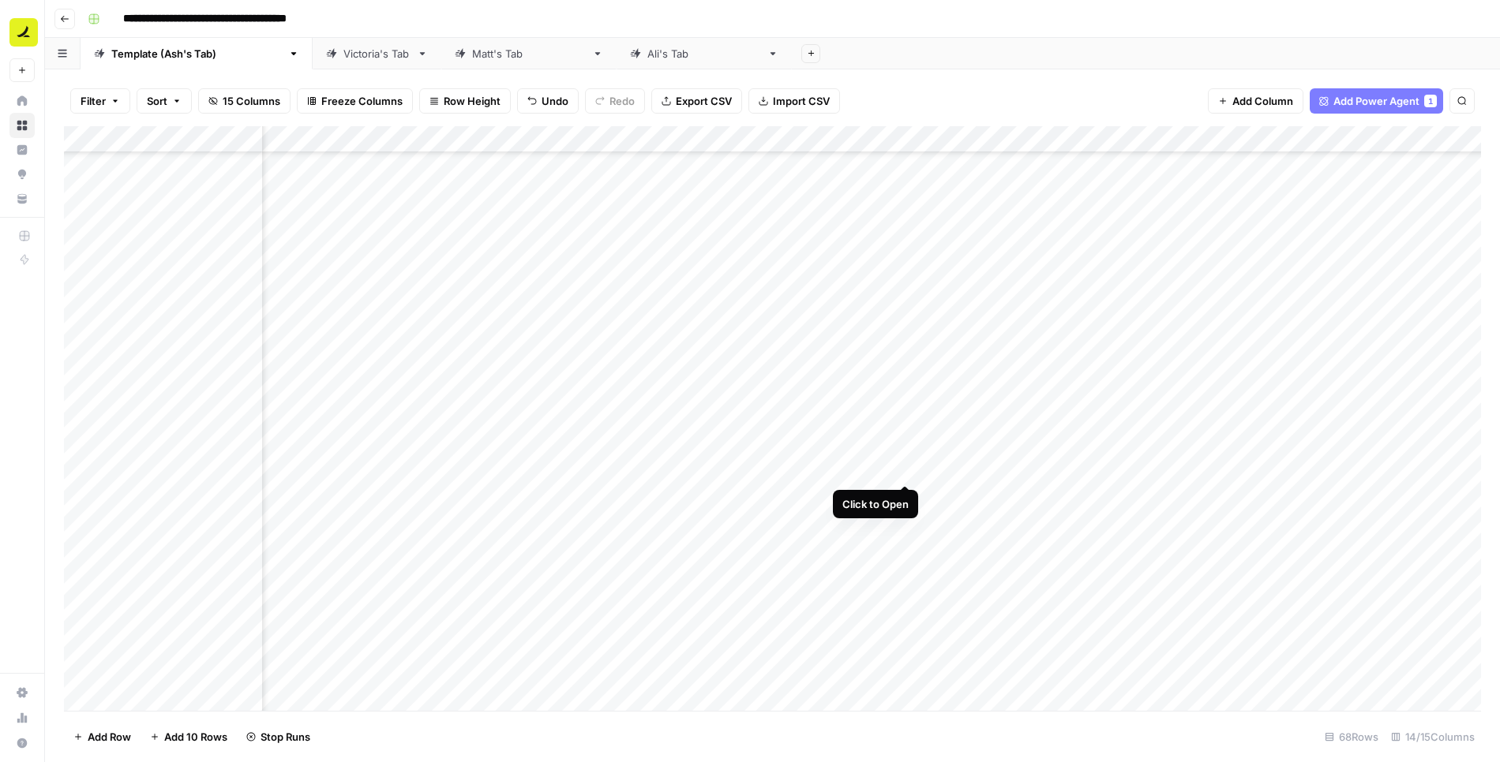
click at [900, 467] on div "Add Column" at bounding box center [772, 419] width 1417 height 586
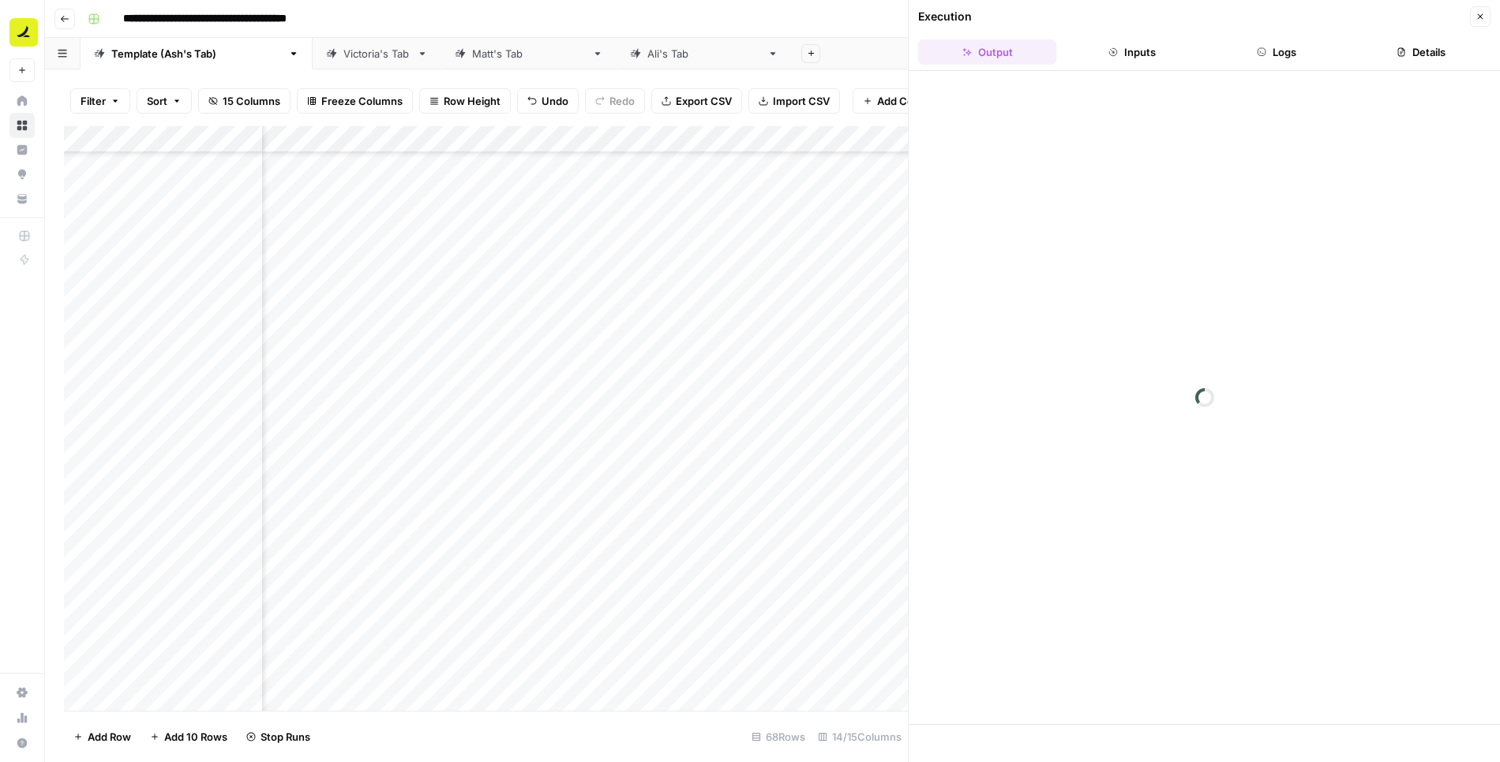
click at [900, 52] on button "Logs" at bounding box center [1277, 51] width 138 height 25
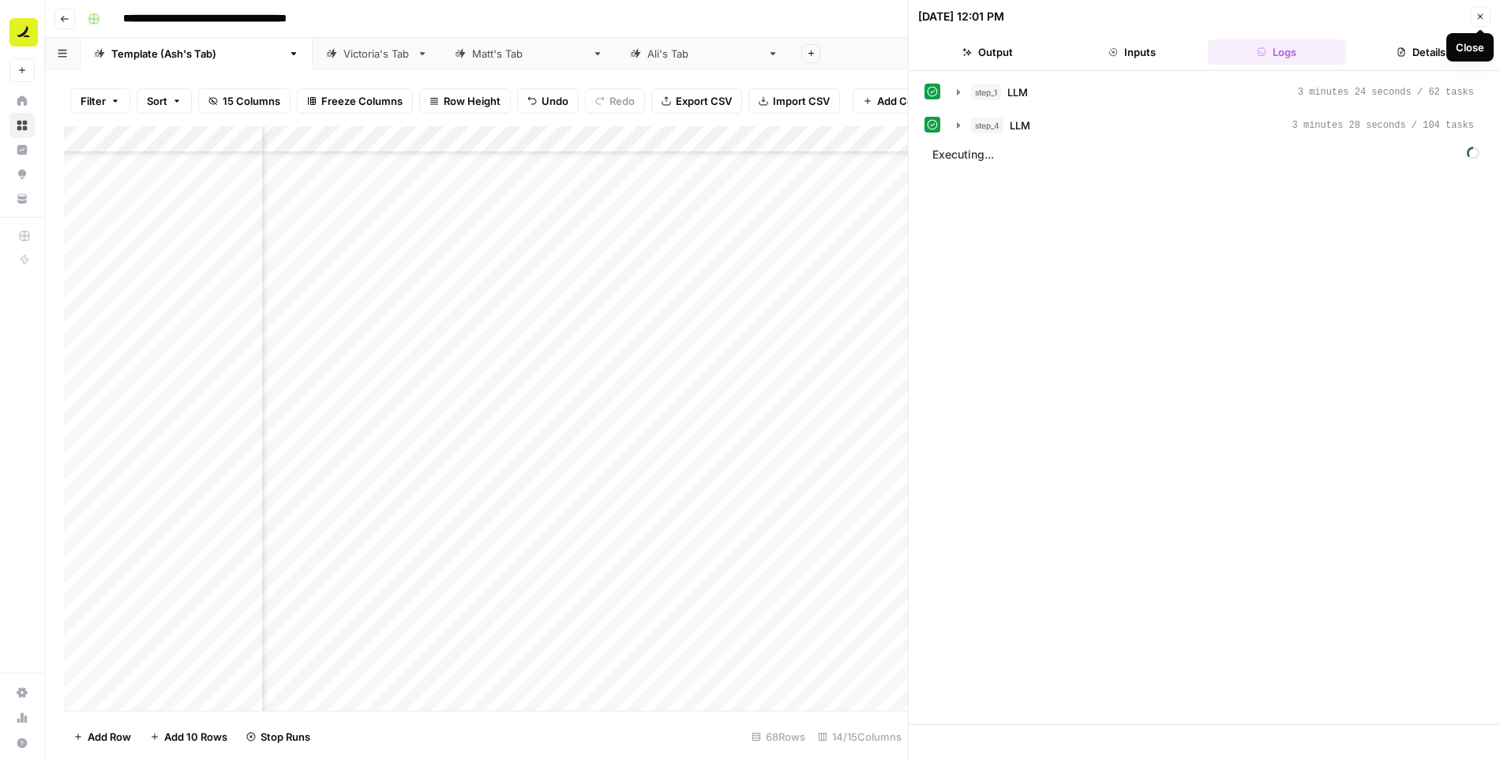
click at [900, 14] on button "Close" at bounding box center [1480, 16] width 21 height 21
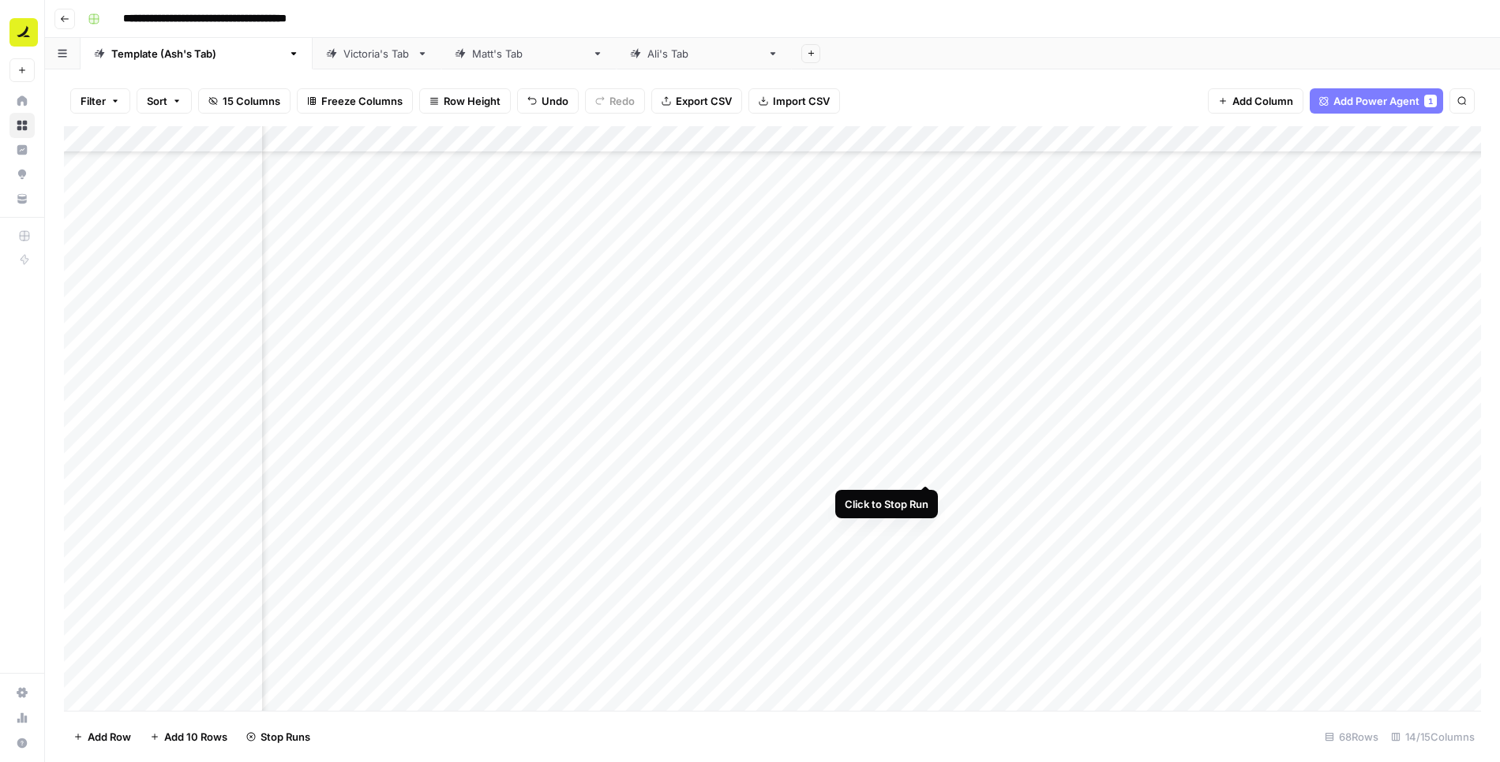
click at [900, 465] on div "Add Column" at bounding box center [772, 419] width 1417 height 586
click at [85, 361] on div "Add Column" at bounding box center [772, 419] width 1417 height 586
click at [100, 734] on span "Delete 1 Row" at bounding box center [104, 737] width 63 height 16
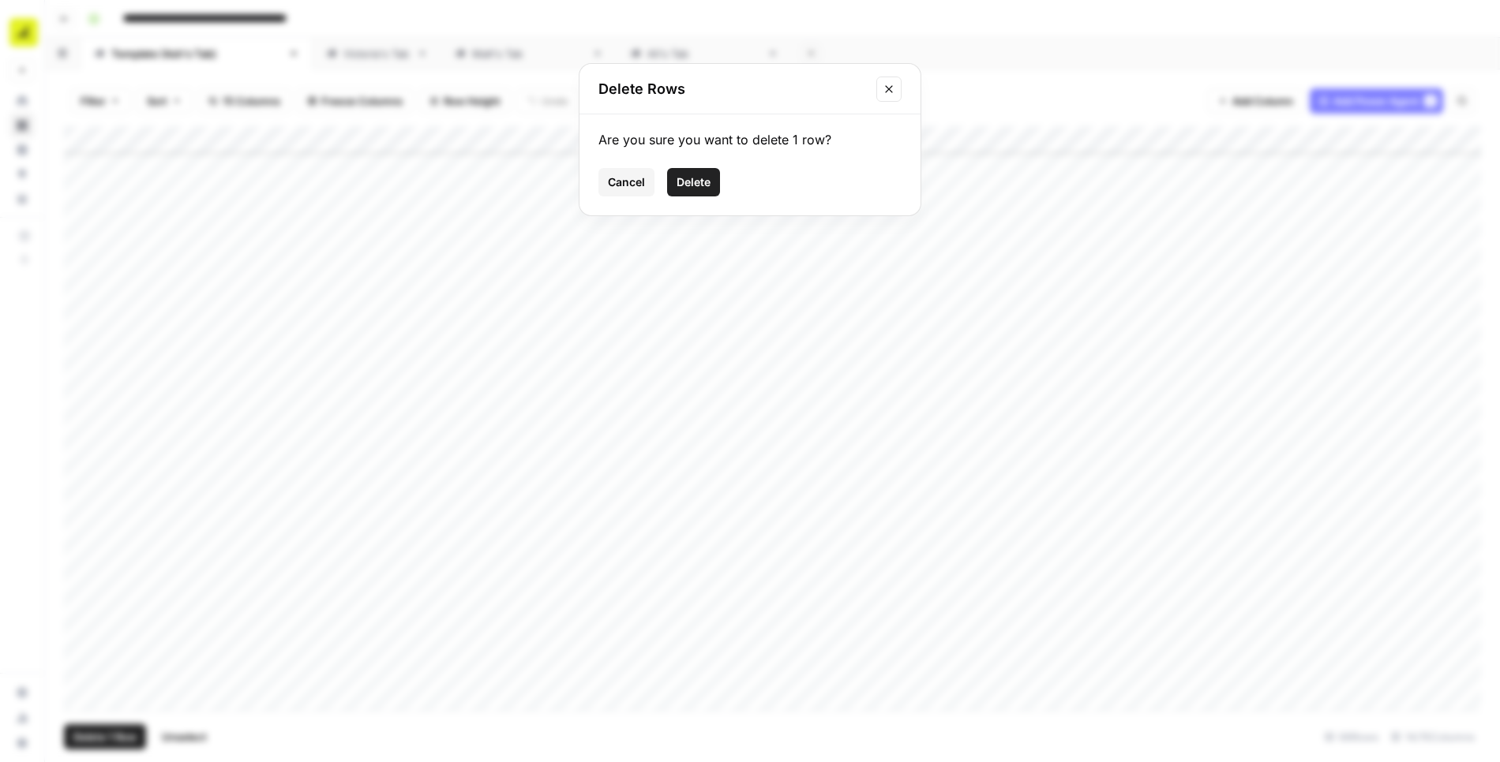
click at [697, 185] on span "Delete" at bounding box center [693, 182] width 34 height 16
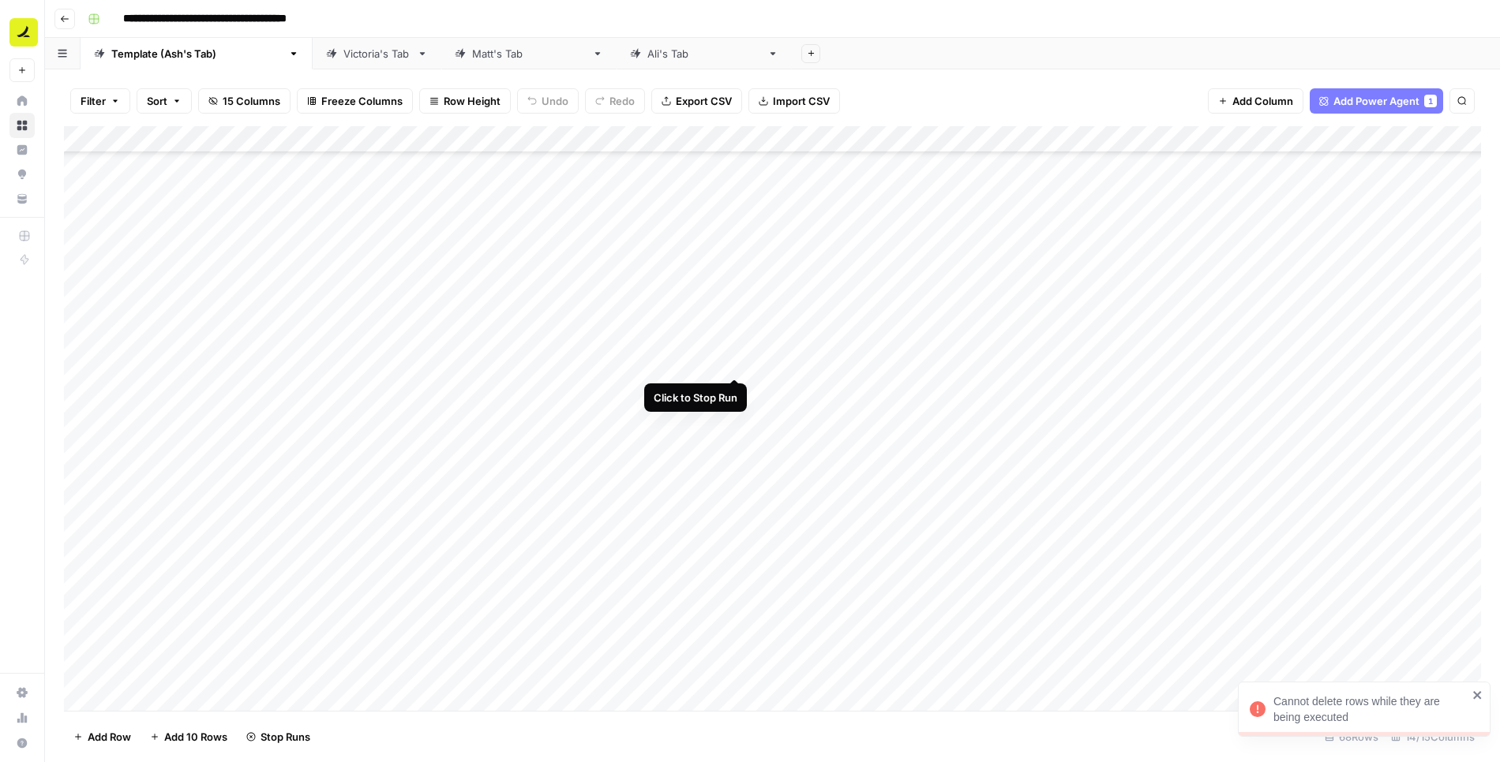
click at [729, 363] on div "Add Column" at bounding box center [772, 419] width 1417 height 586
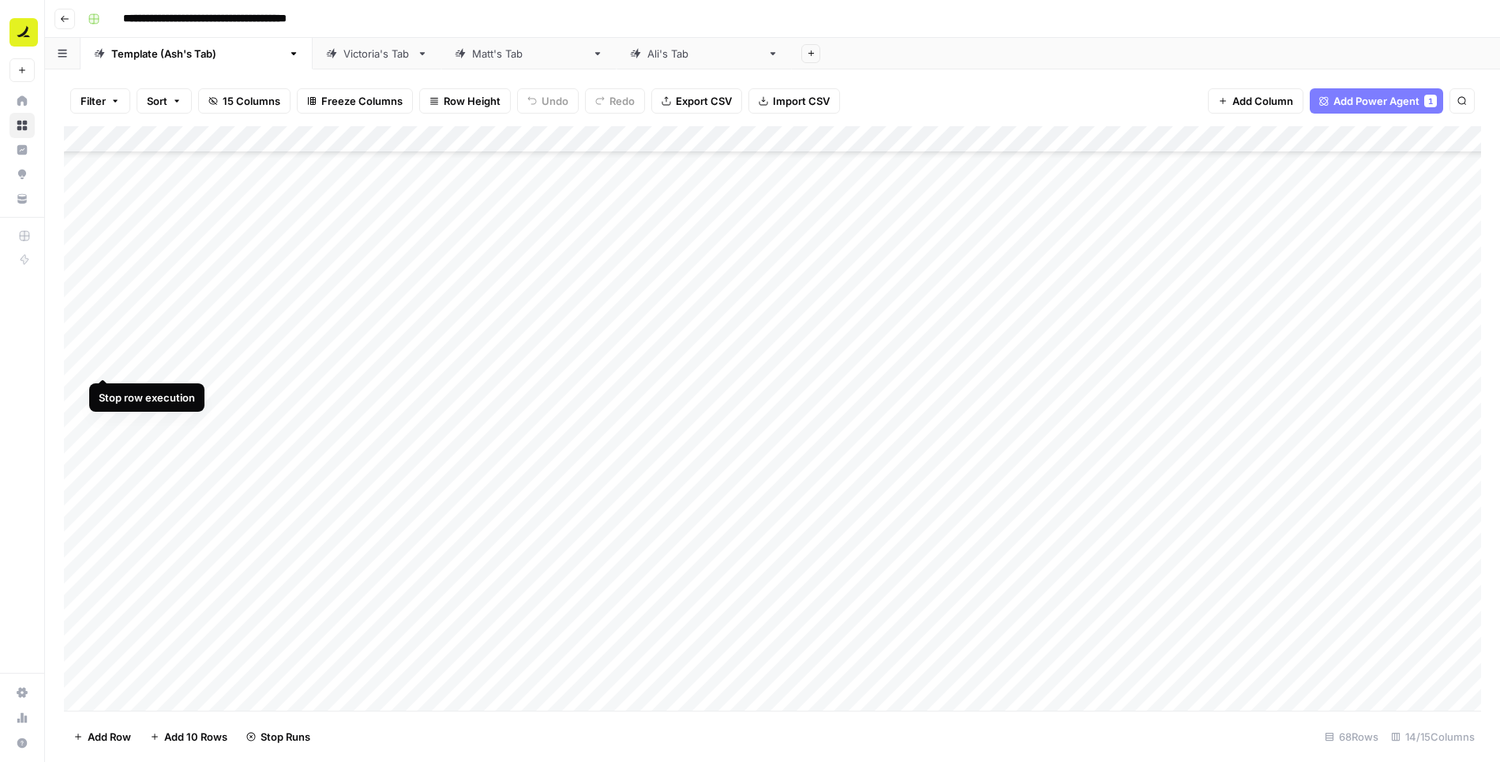
click at [104, 360] on div "Add Column" at bounding box center [772, 419] width 1417 height 586
click at [81, 364] on div "Add Column" at bounding box center [772, 419] width 1417 height 586
click at [964, 58] on div "Add Sheet" at bounding box center [1146, 54] width 708 height 32
